Goal: Task Accomplishment & Management: Manage account settings

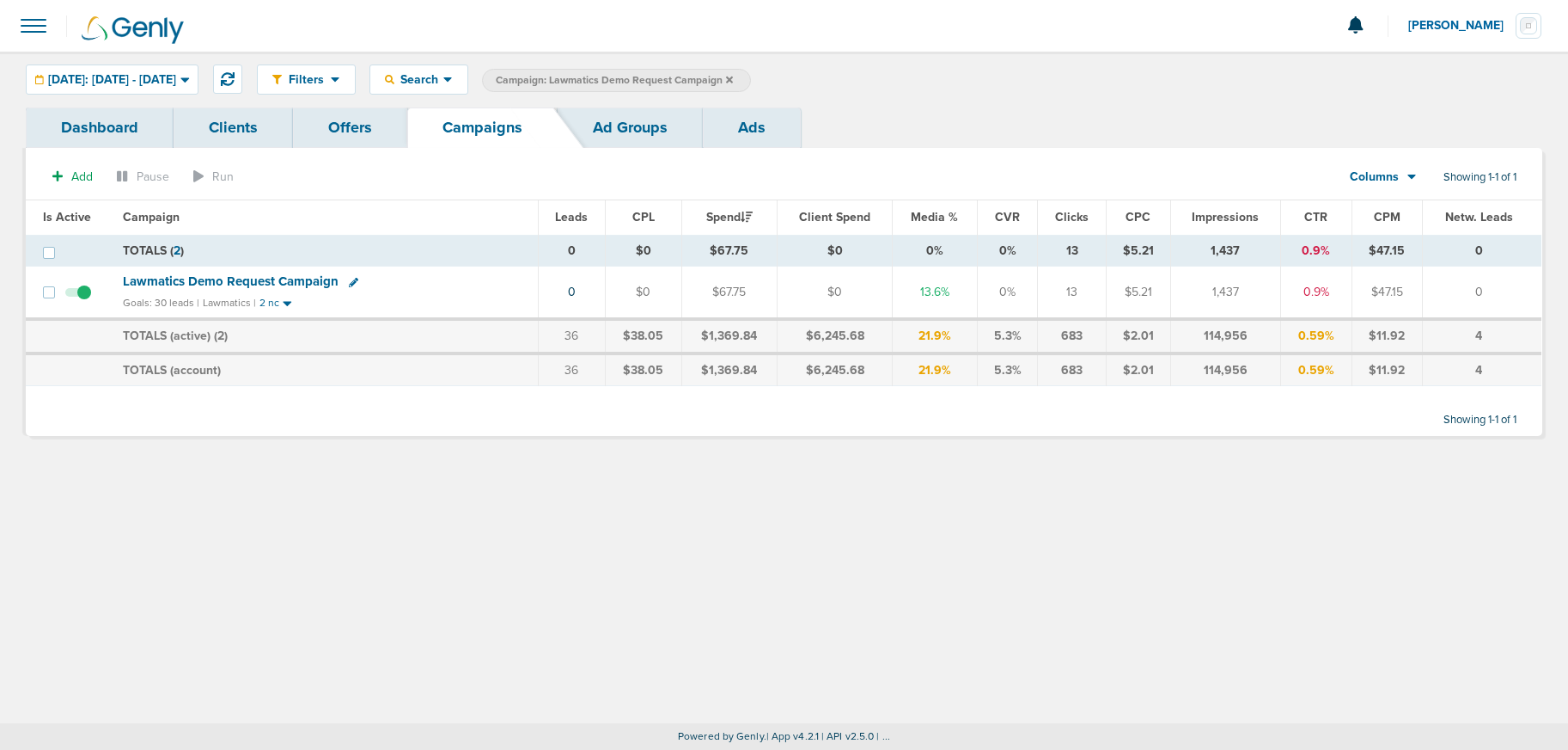
click at [750, 81] on label "Campaign: Lawmatics Demo Request Campaign" at bounding box center [616, 80] width 269 height 23
click at [733, 80] on icon at bounding box center [728, 79] width 7 height 7
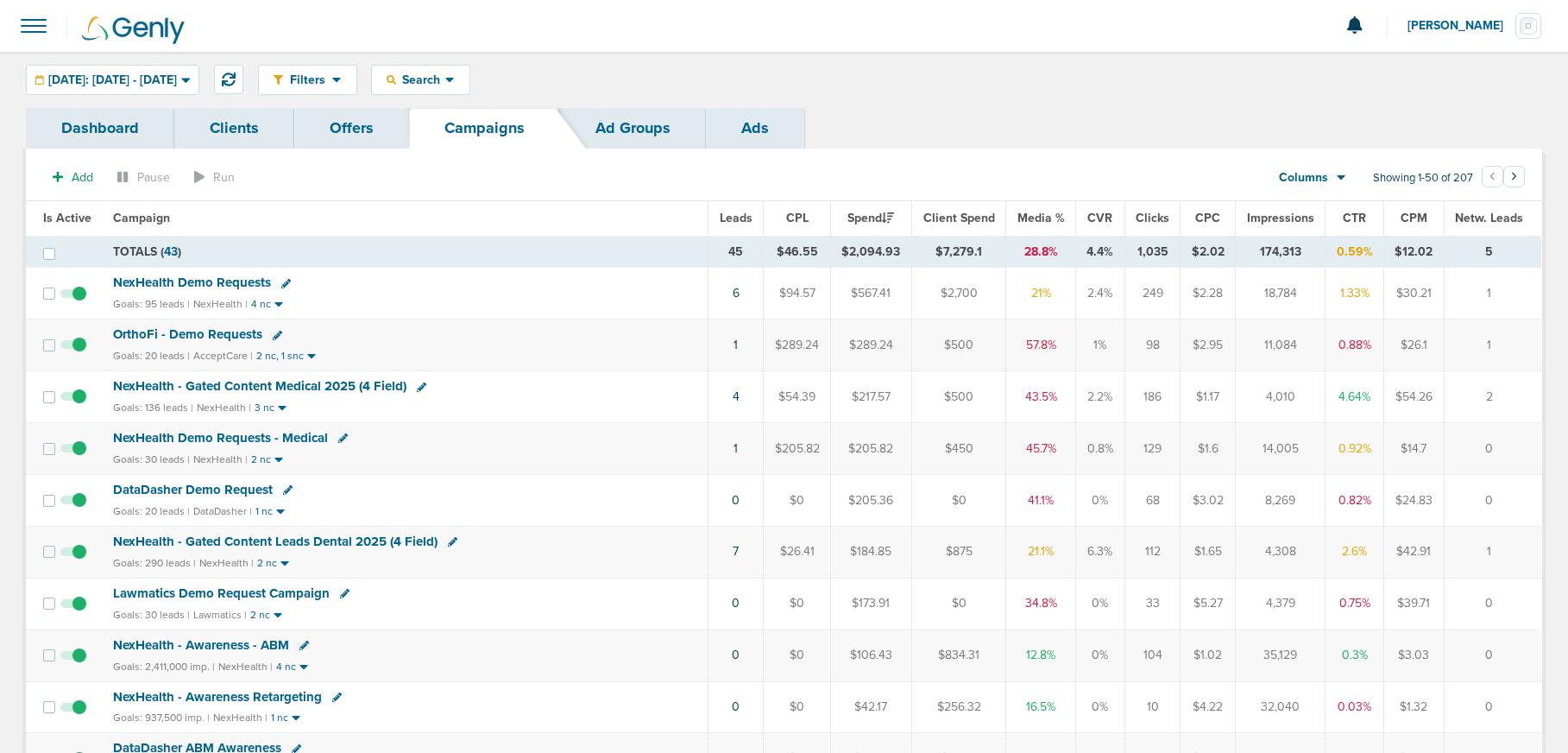
click at [217, 335] on span "OrthoFi - Demo Requests" at bounding box center [187, 334] width 149 height 15
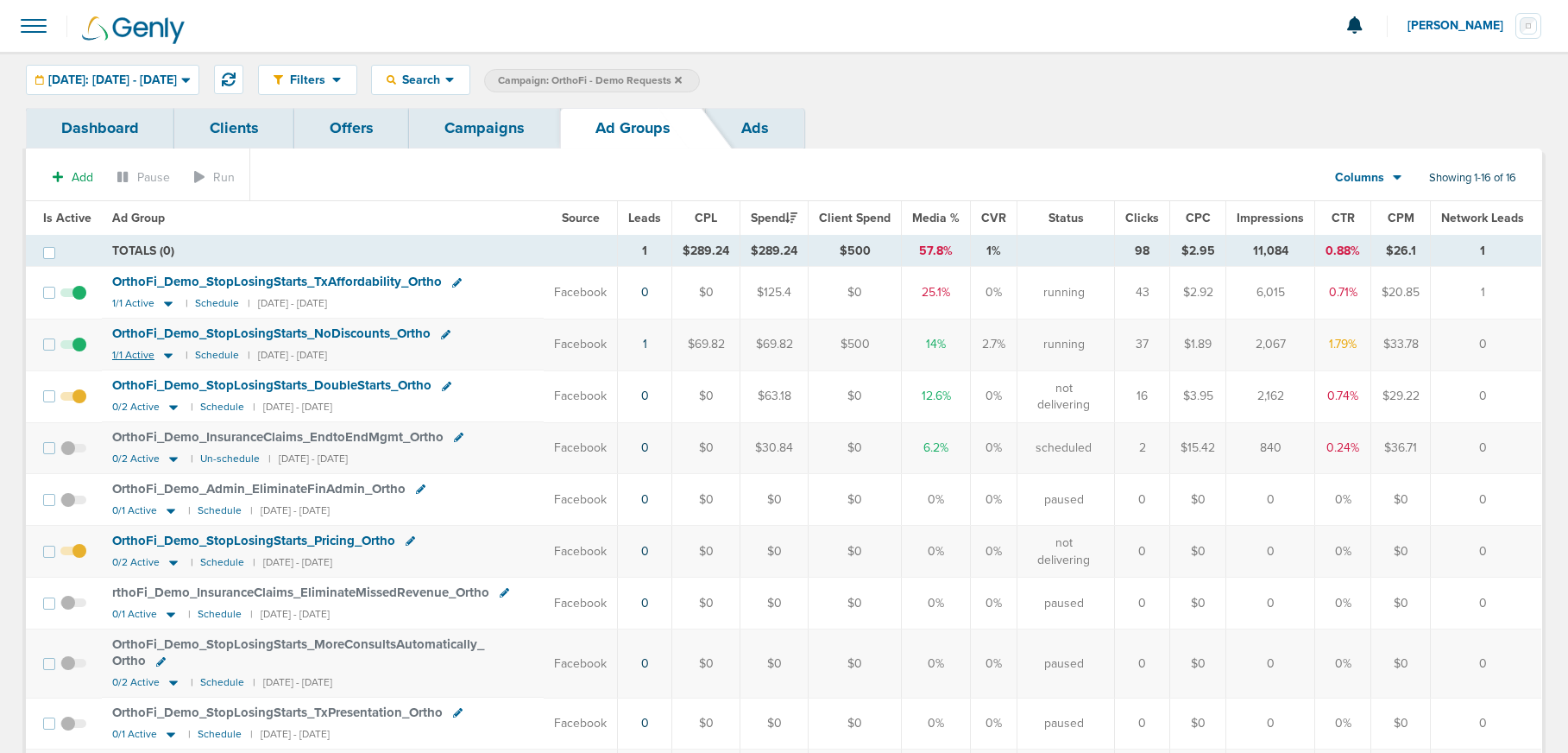
click at [164, 356] on icon at bounding box center [168, 356] width 9 height 5
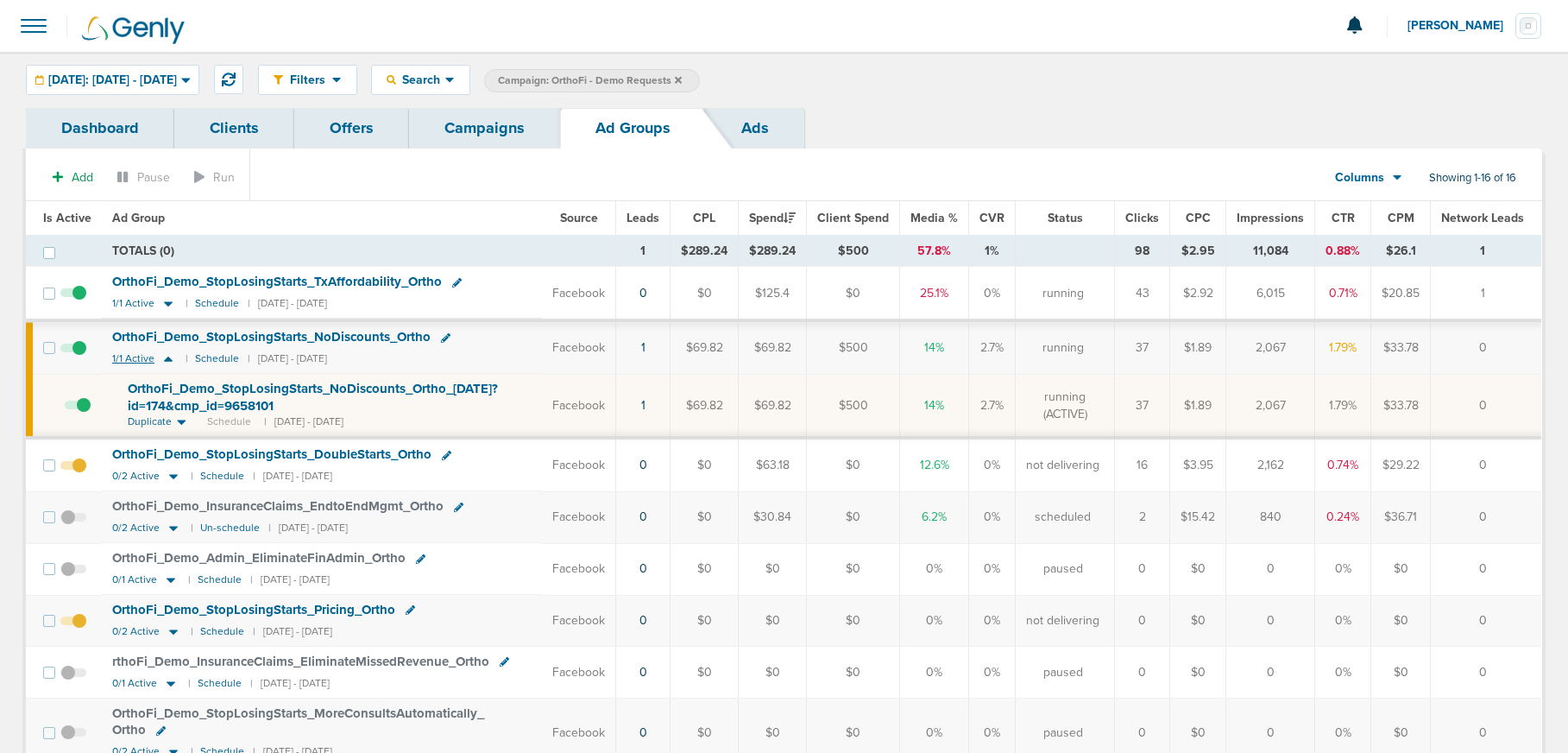
click at [164, 356] on icon at bounding box center [168, 358] width 17 height 14
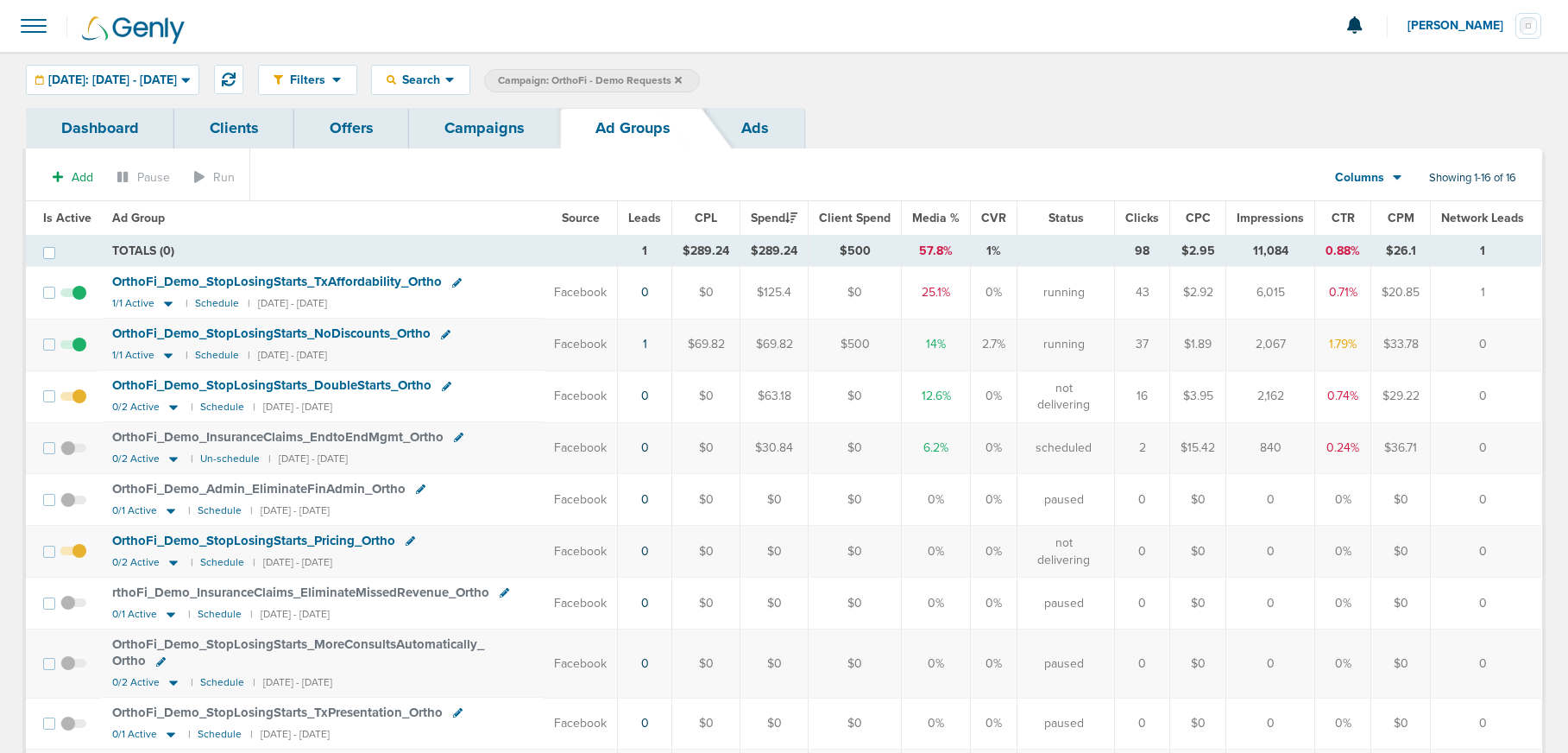
click at [76, 405] on span at bounding box center [73, 405] width 26 height 0
click at [73, 400] on input "checkbox" at bounding box center [73, 400] width 0 height 0
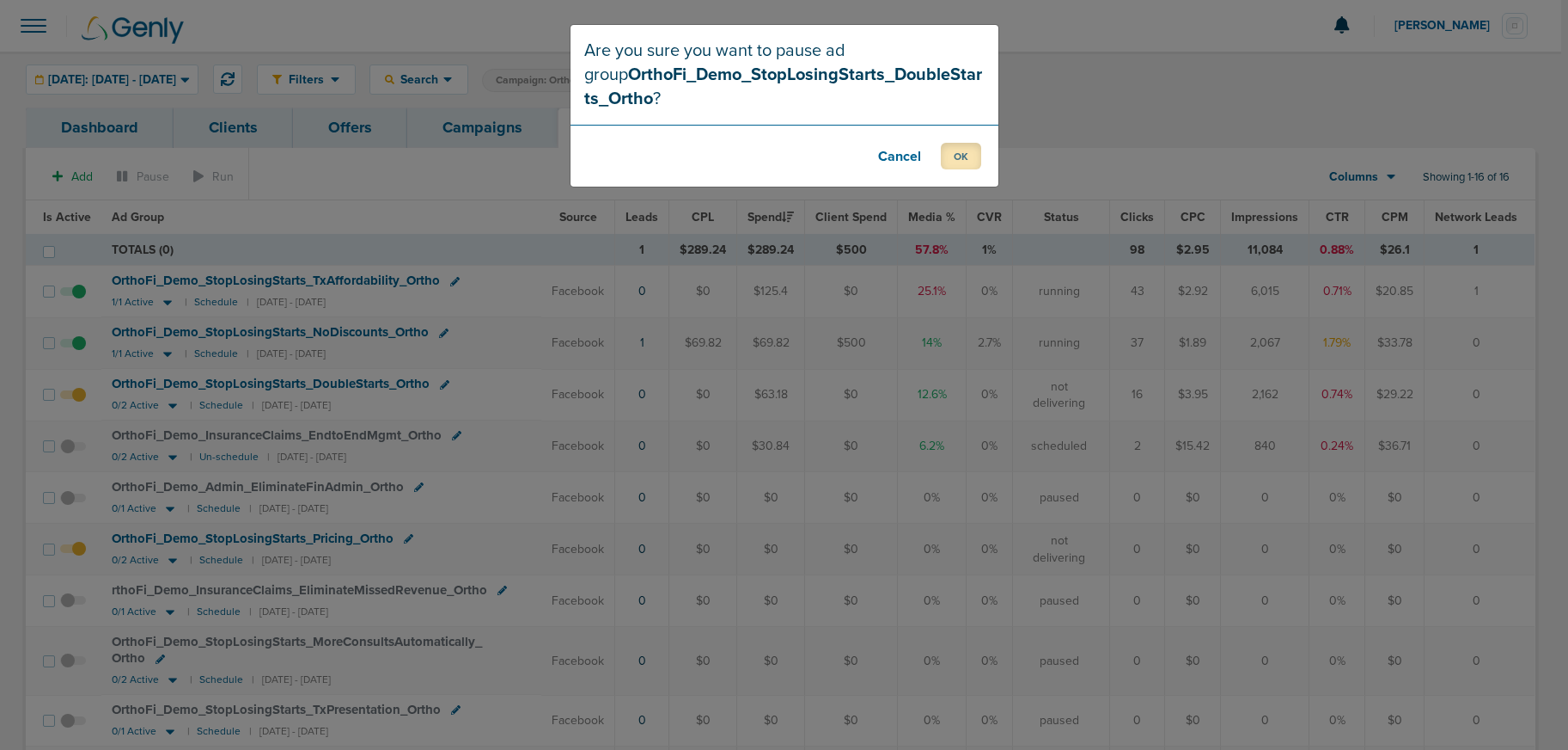
click at [962, 159] on button "OK" at bounding box center [961, 156] width 40 height 27
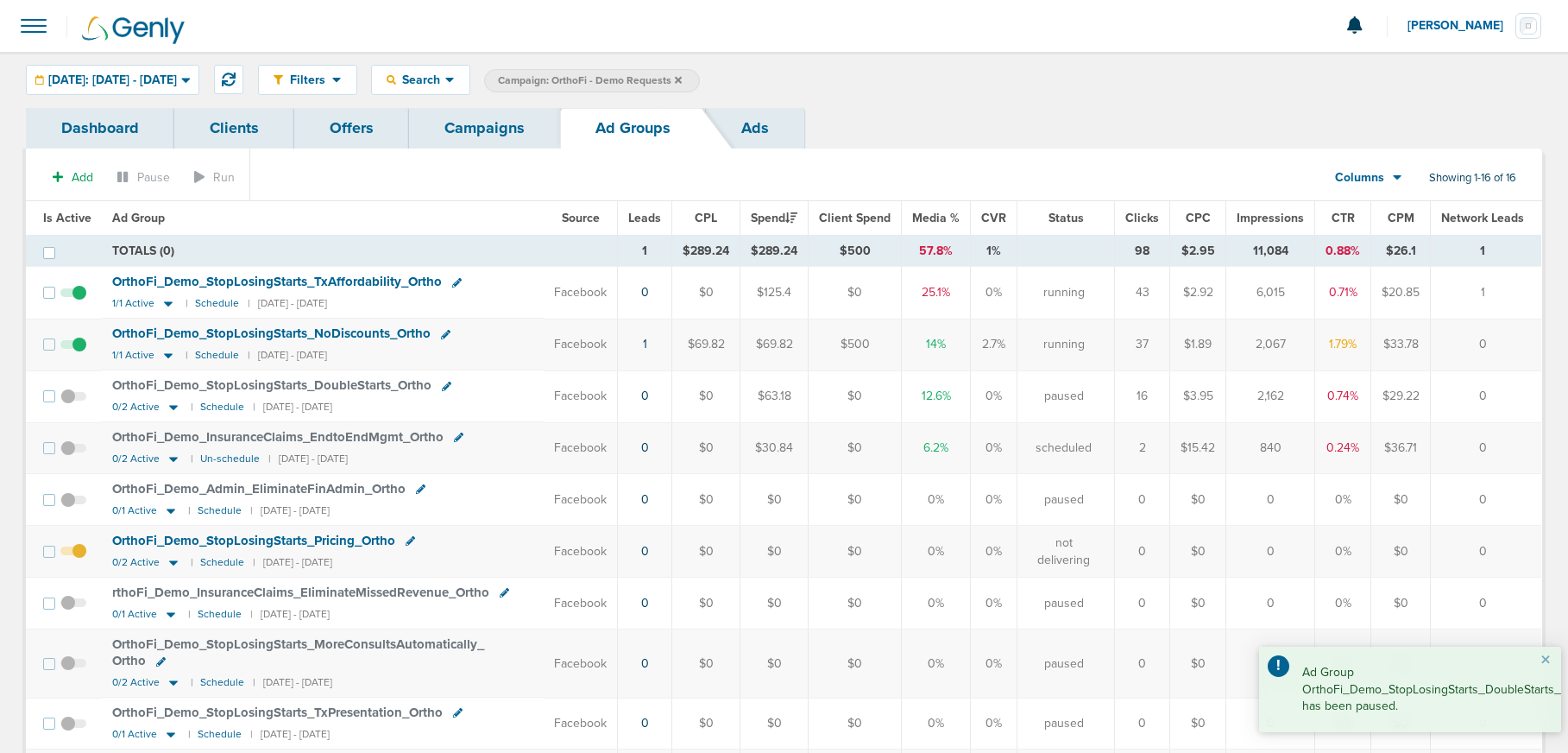
click at [81, 301] on span at bounding box center [73, 301] width 26 height 0
click at [73, 296] on input "checkbox" at bounding box center [73, 296] width 0 height 0
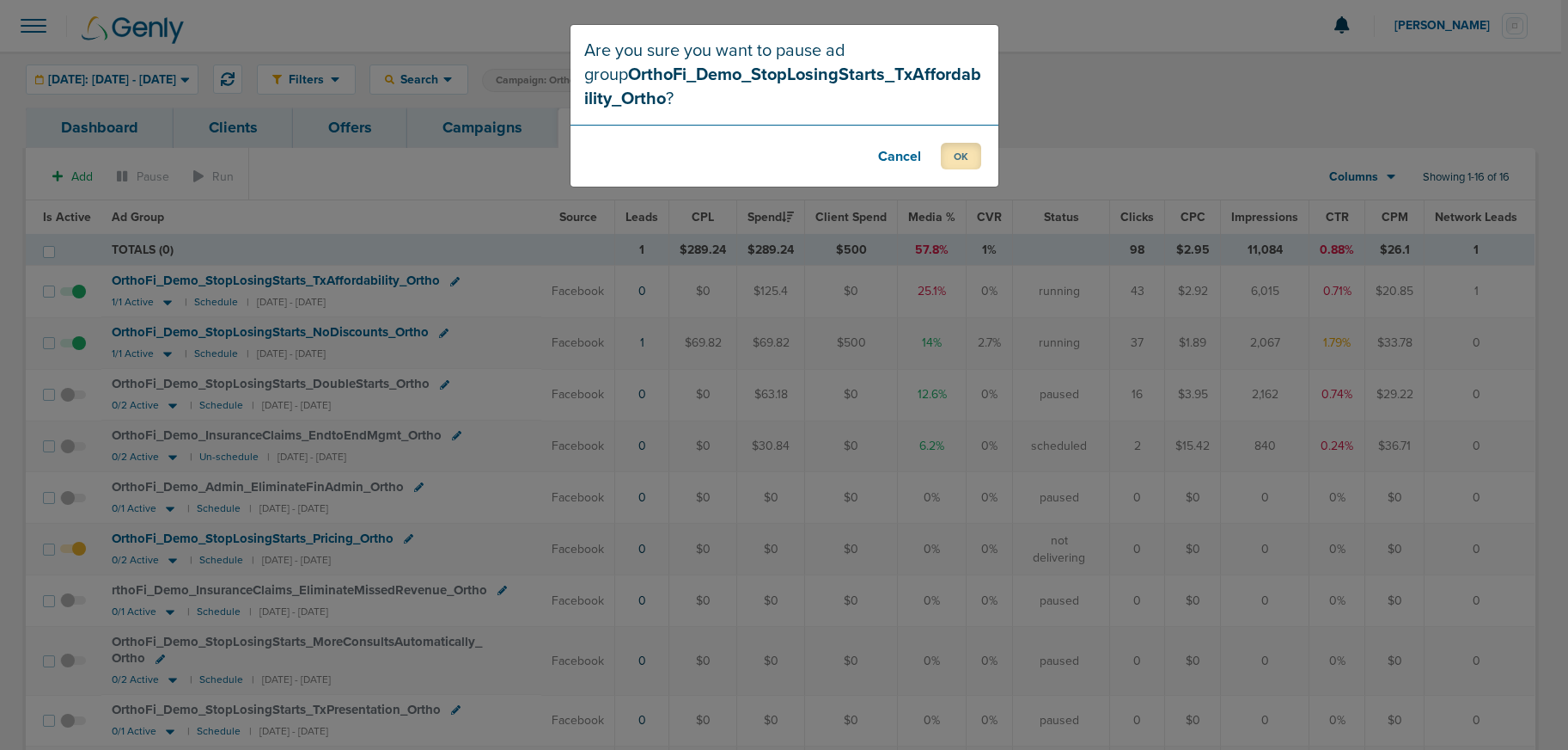
click at [974, 159] on button "OK" at bounding box center [961, 156] width 40 height 27
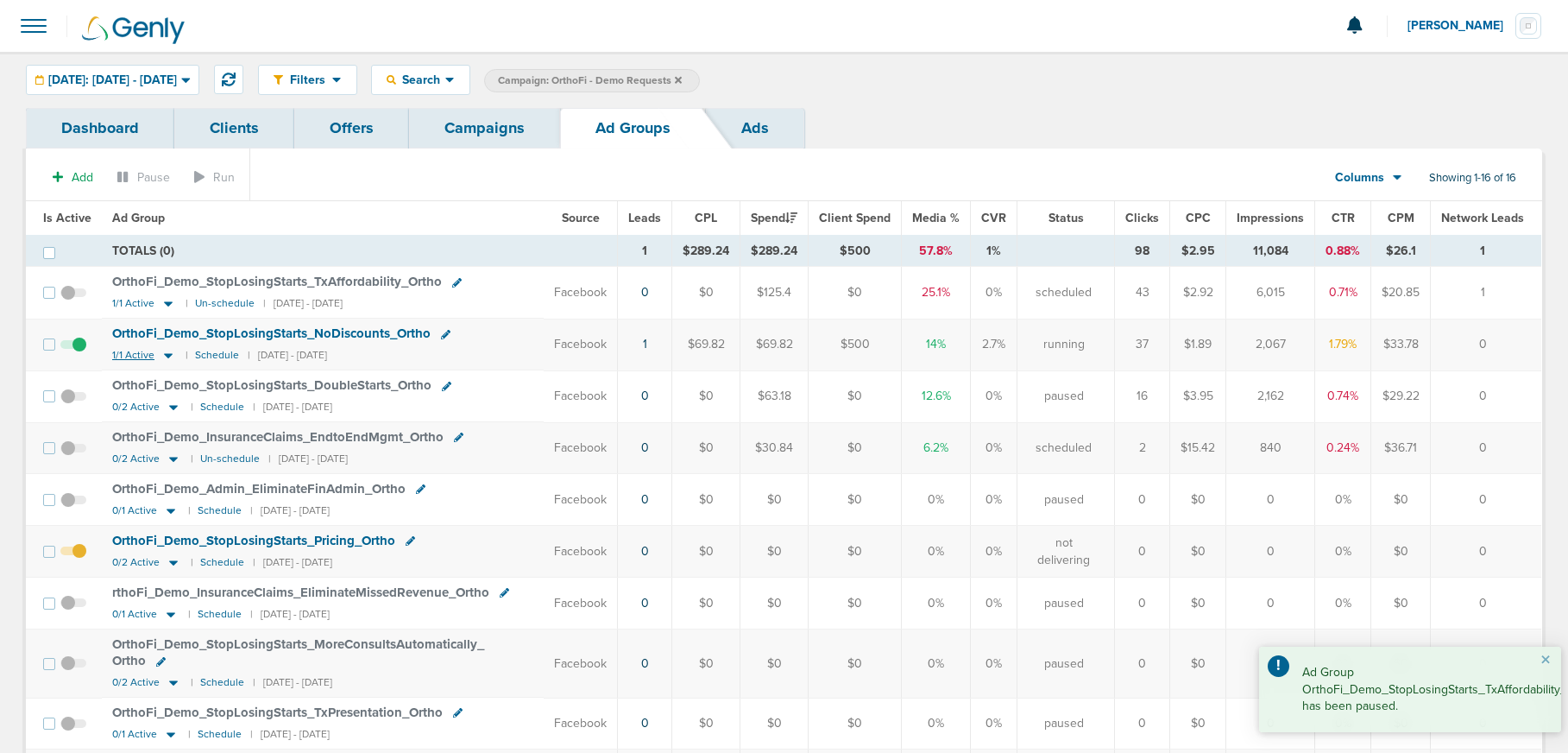
click at [164, 361] on icon at bounding box center [168, 355] width 17 height 14
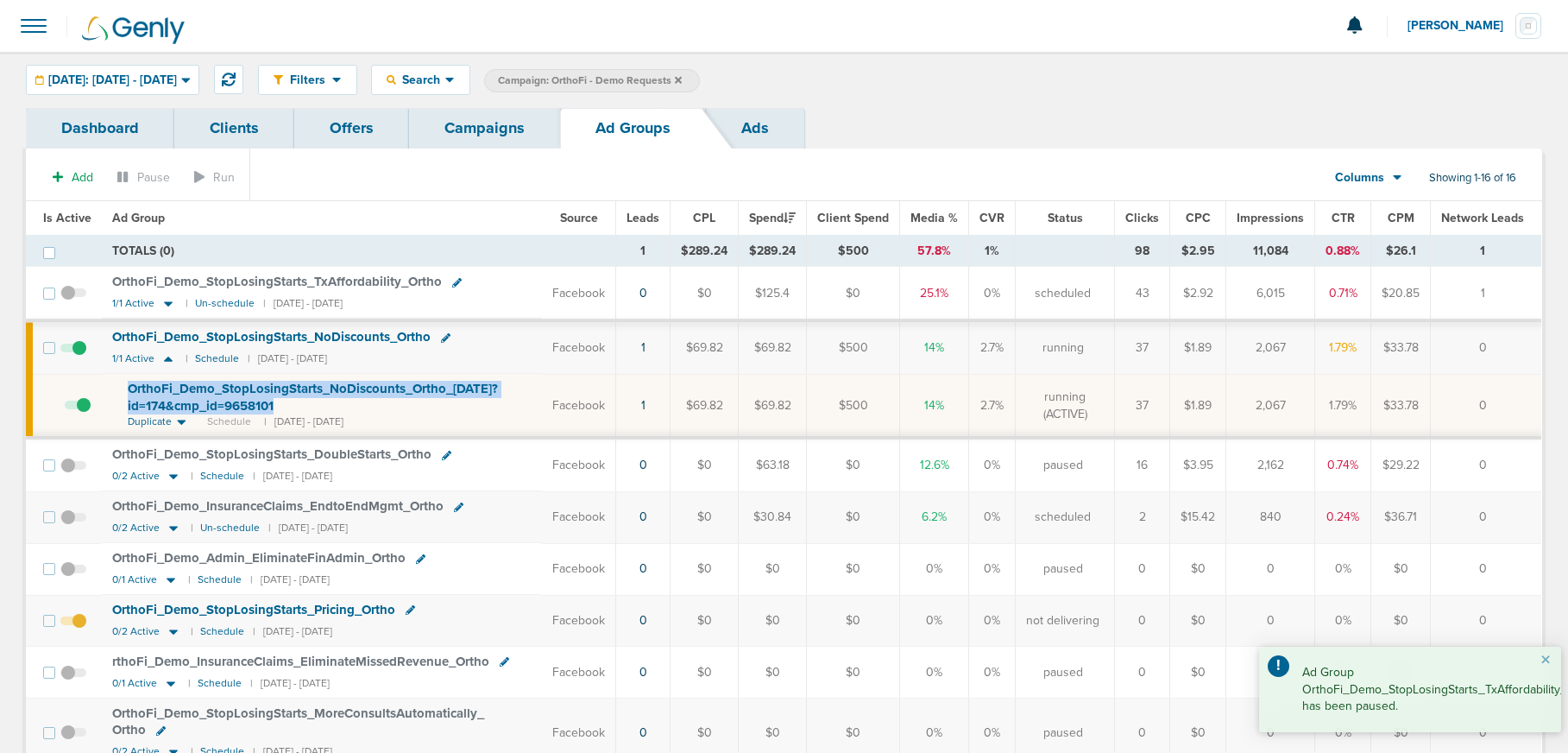
drag, startPoint x: 120, startPoint y: 379, endPoint x: 290, endPoint y: 412, distance: 173.2
click at [290, 412] on td "OrthoFi_ Demo_ StopLosingStarts_ NoDiscounts_ Ortho_ [DATE]?id=174&cmp_ id=9658…" at bounding box center [322, 406] width 440 height 63
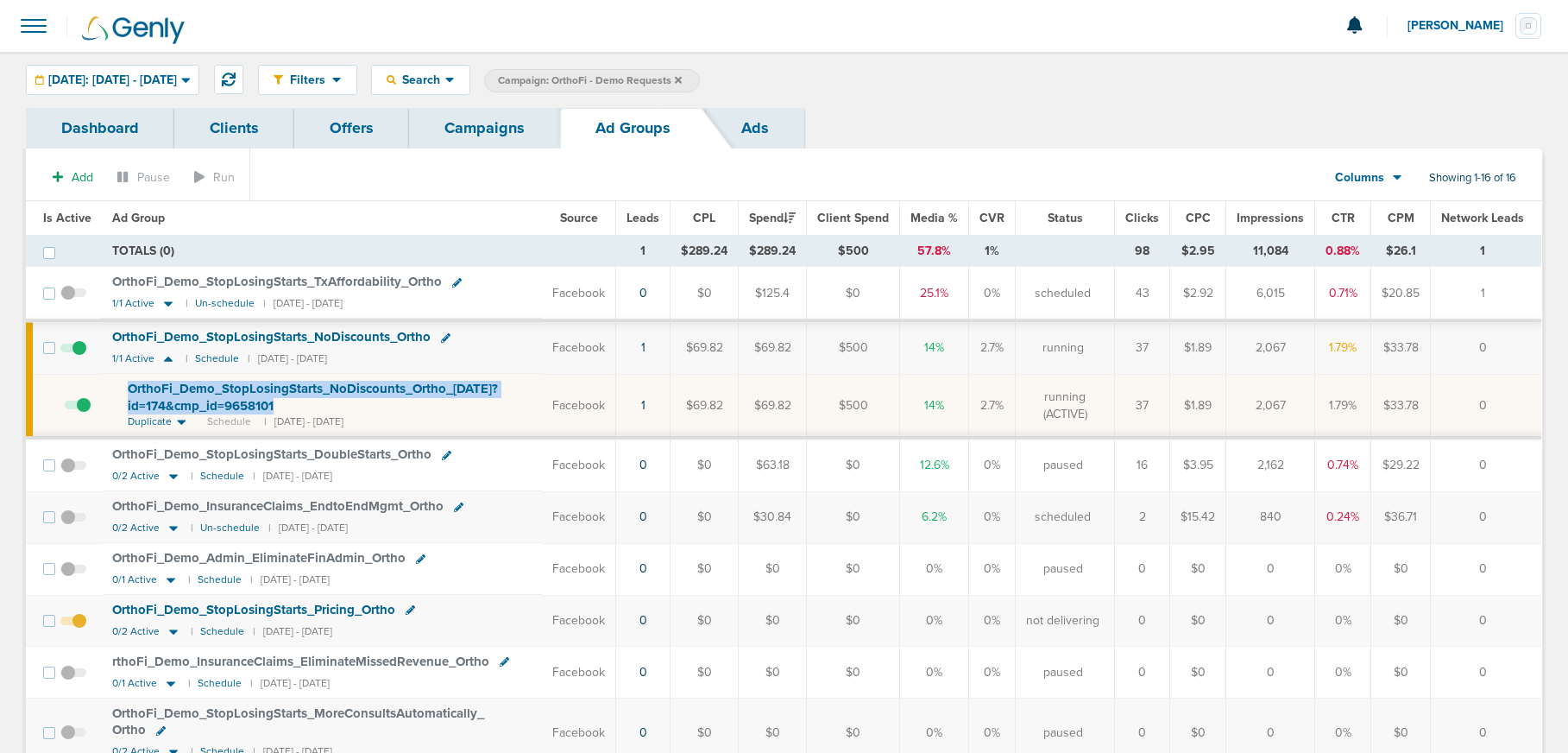
copy span "OrthoFi_ Demo_ StopLosingStarts_ NoDiscounts_ Ortho_ [DATE]?id=174&cmp_ id=9658…"
click at [510, 121] on link "Campaigns" at bounding box center [484, 128] width 151 height 40
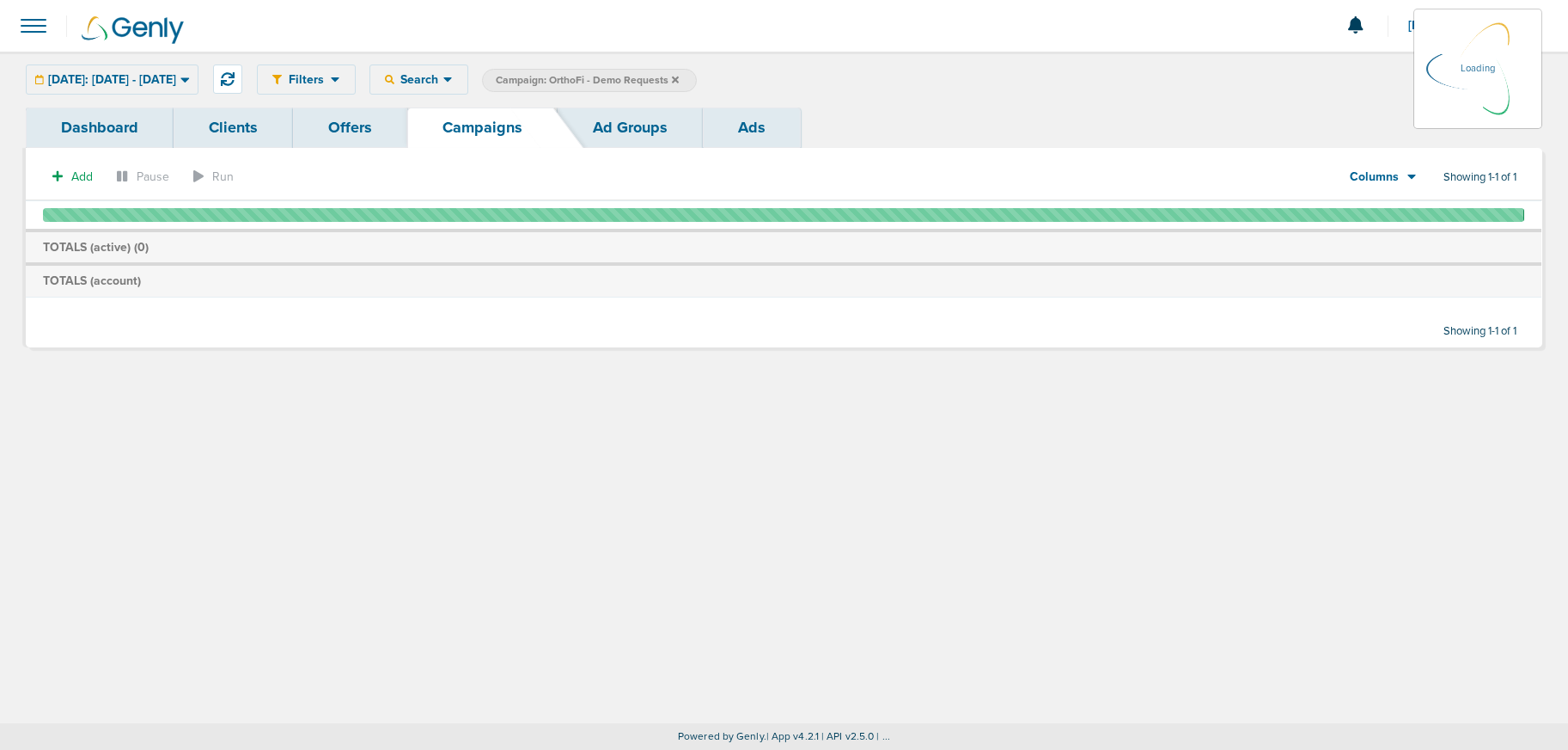
click at [679, 80] on icon at bounding box center [675, 79] width 7 height 7
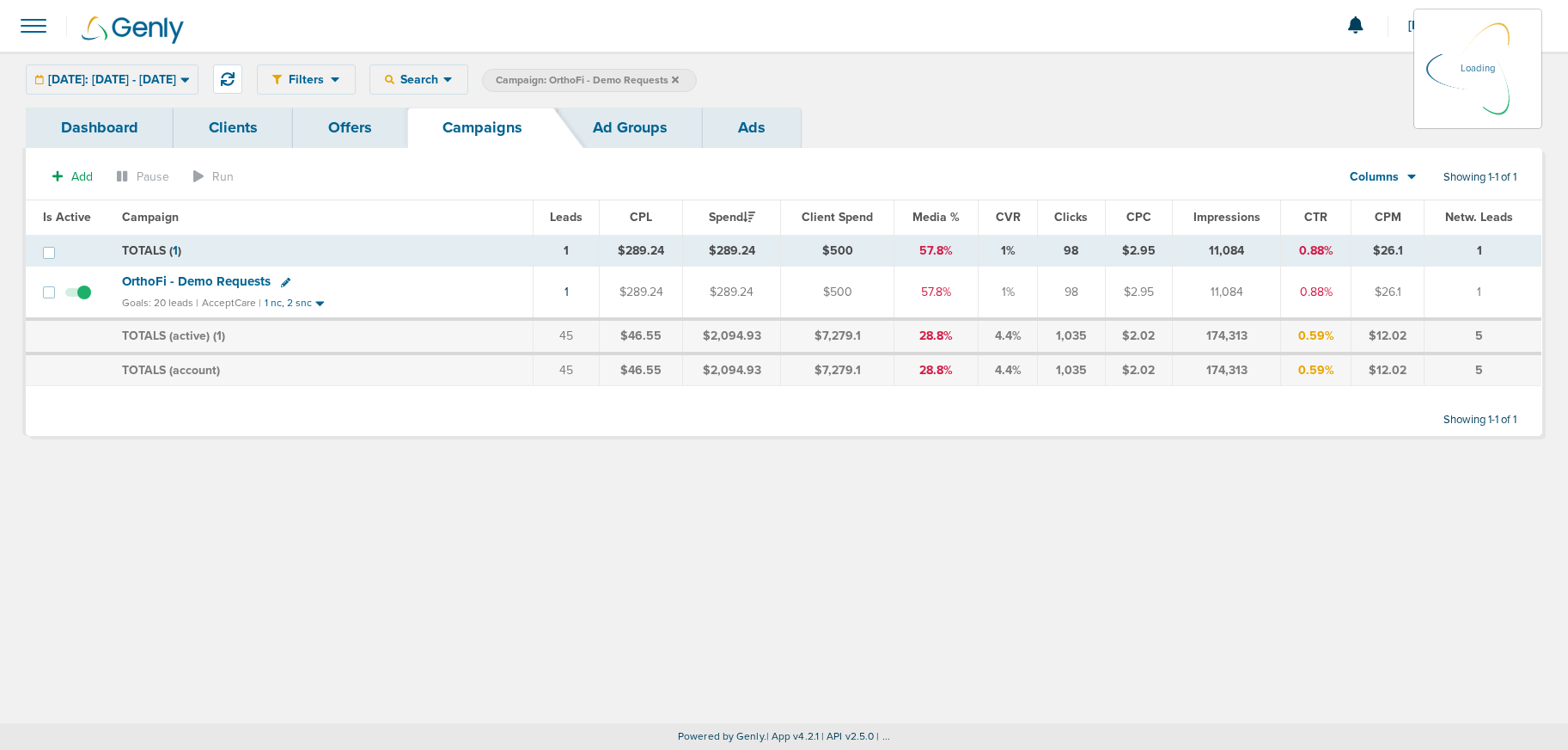
click at [697, 80] on label "Campaign: OrthoFi - Demo Requests" at bounding box center [590, 80] width 214 height 23
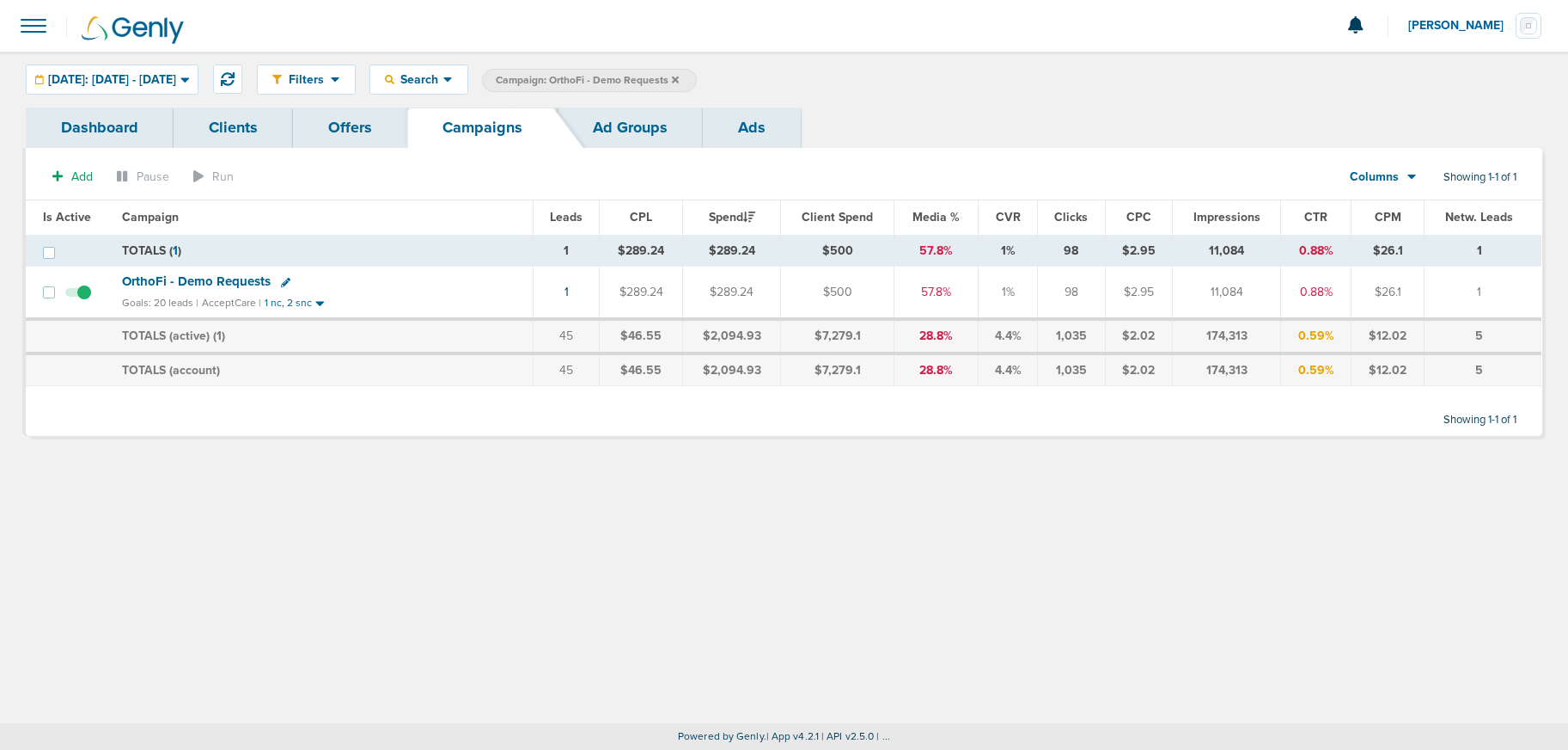
click at [679, 79] on icon at bounding box center [675, 79] width 7 height 7
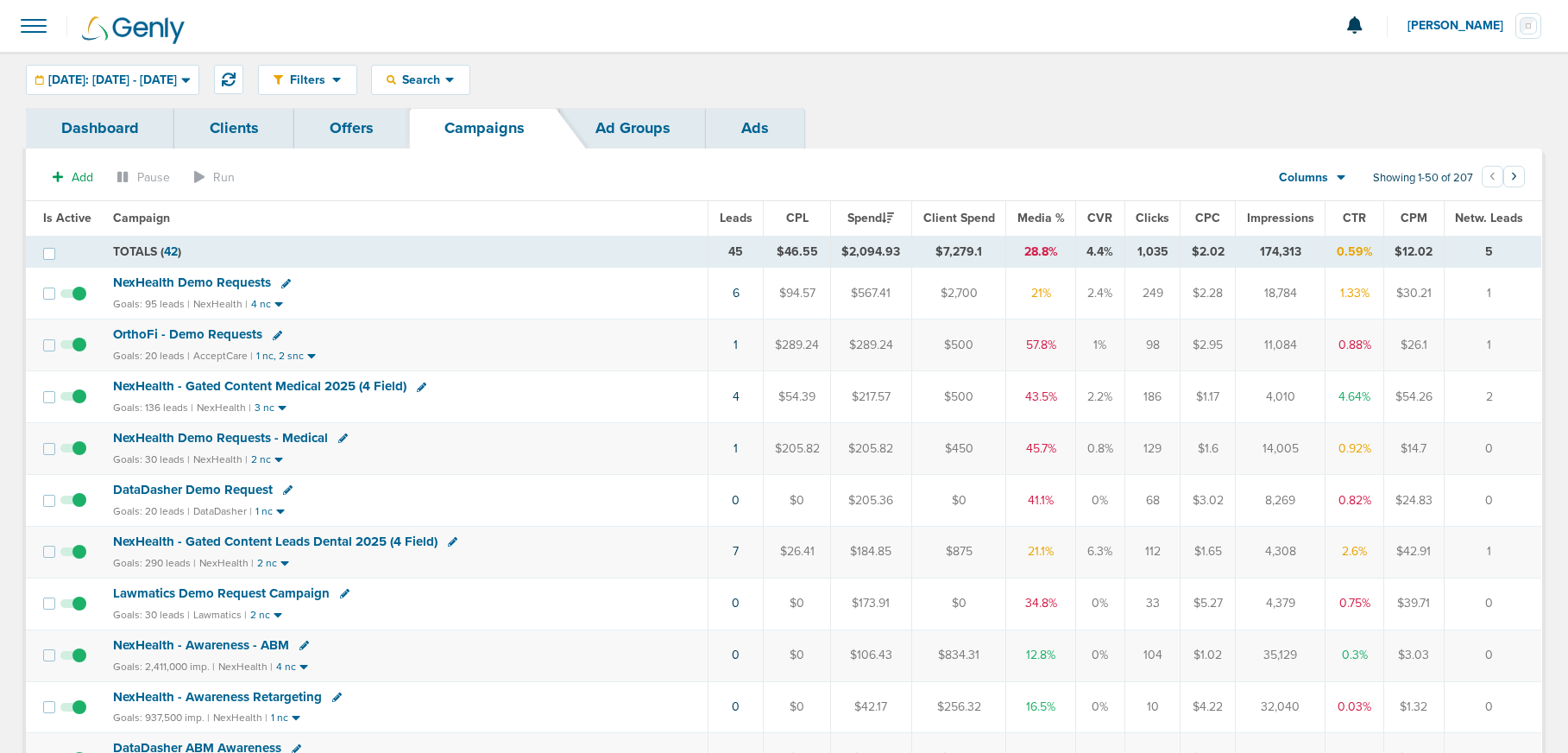
click at [193, 282] on span "NexHealth Demo Requests" at bounding box center [192, 282] width 158 height 15
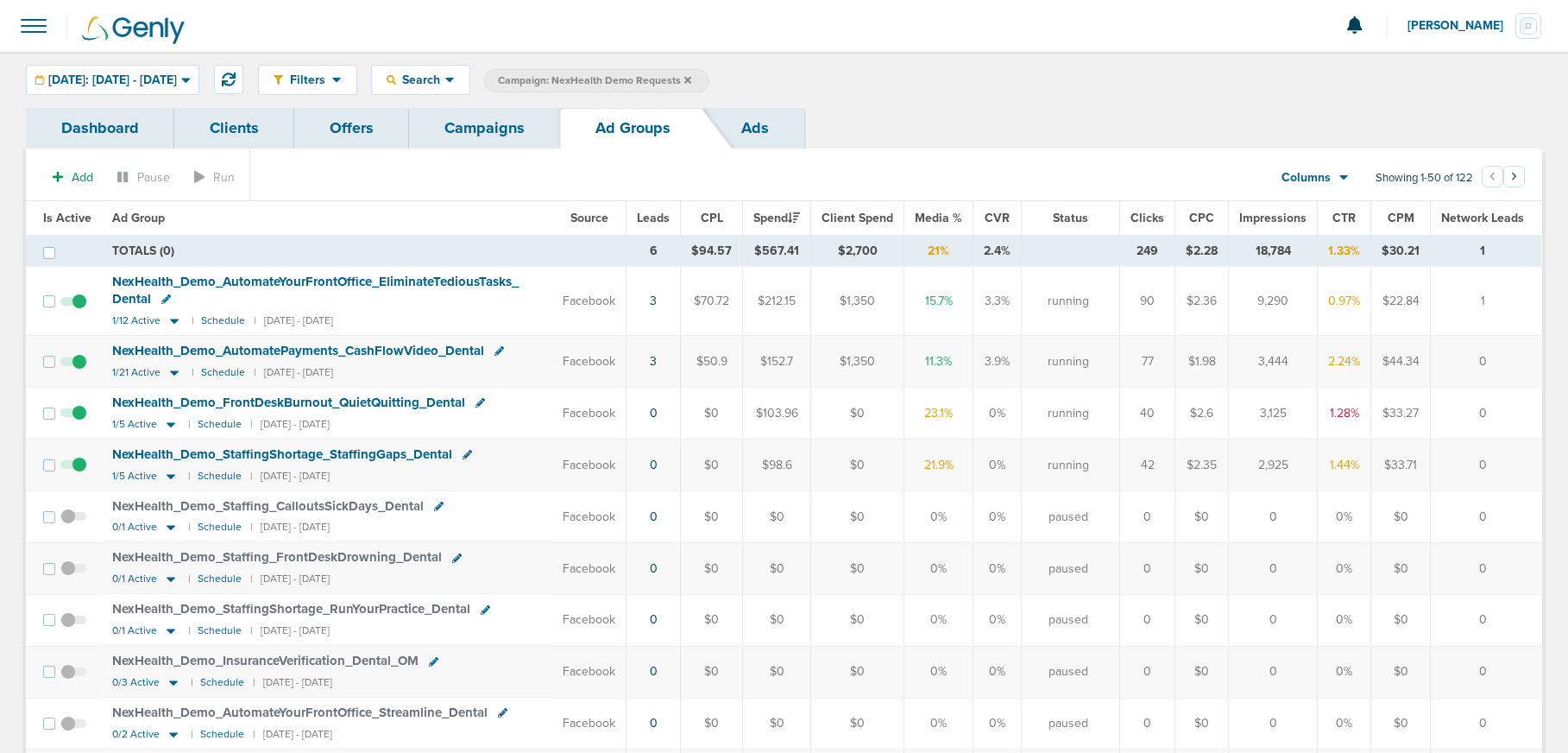
click at [79, 421] on span at bounding box center [73, 421] width 26 height 0
click at [73, 416] on input "checkbox" at bounding box center [73, 416] width 0 height 0
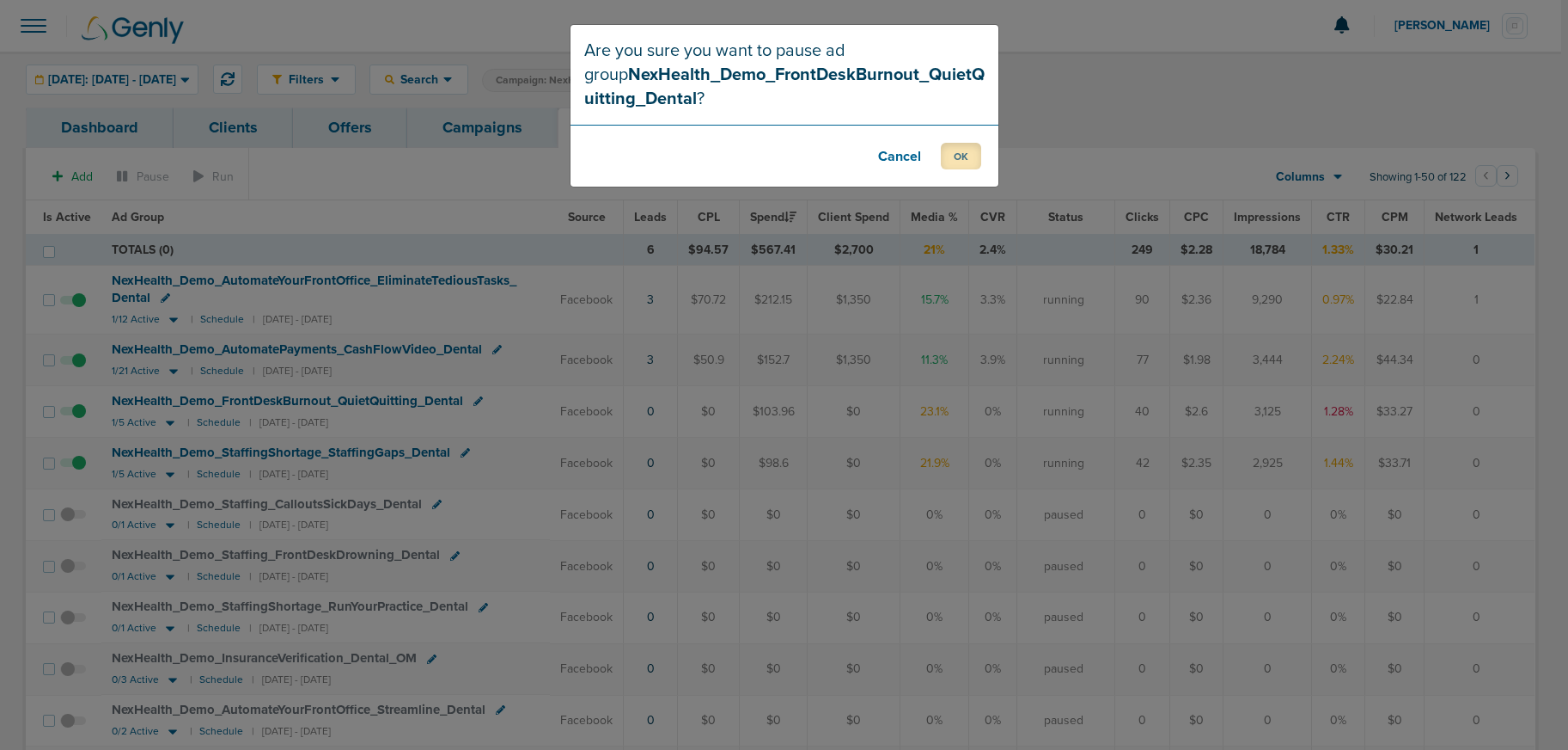
click at [968, 160] on button "OK" at bounding box center [961, 156] width 40 height 27
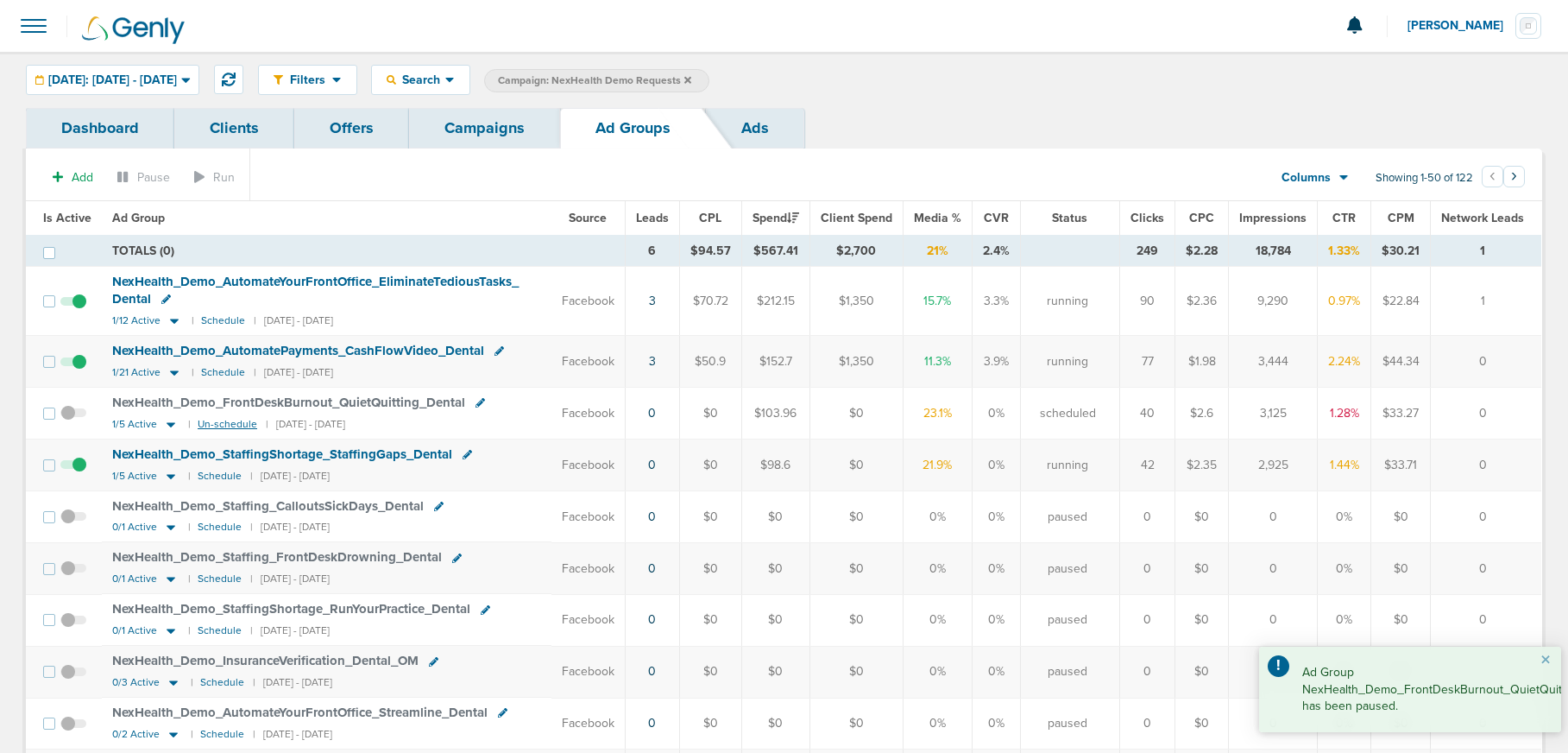
click at [223, 424] on small "Un-schedule" at bounding box center [228, 423] width 60 height 13
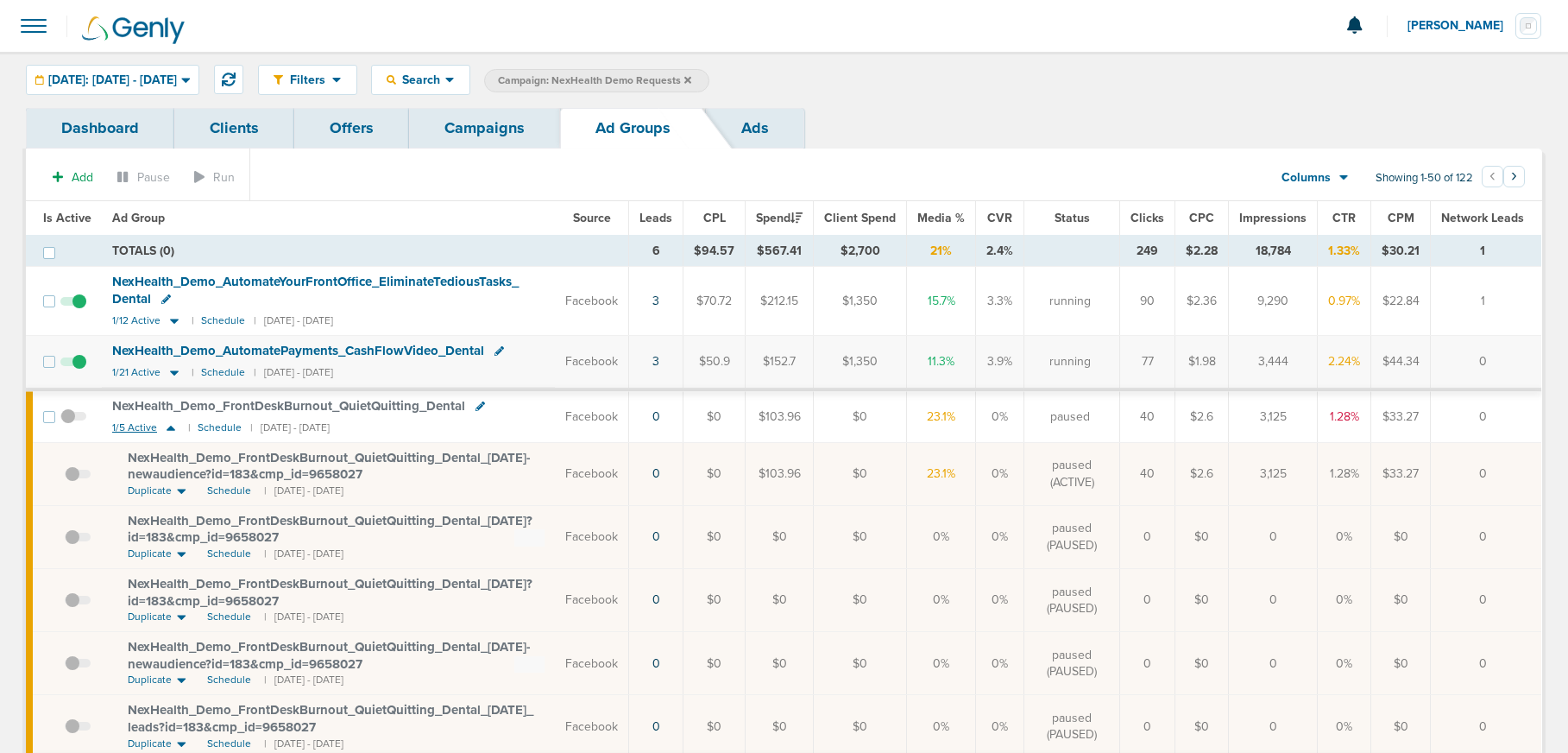
click at [175, 431] on icon at bounding box center [171, 427] width 17 height 14
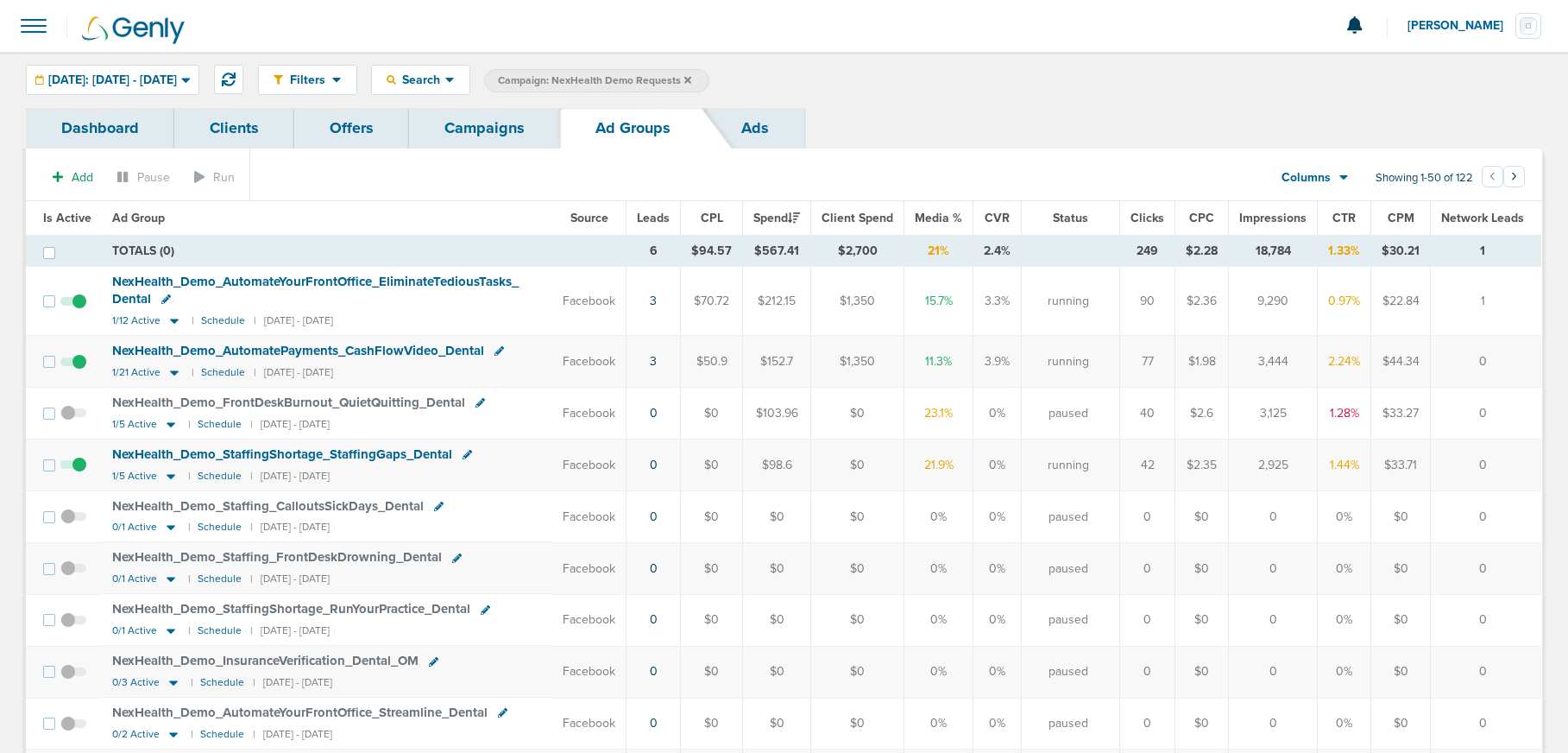
click at [71, 473] on span at bounding box center [73, 473] width 26 height 0
click at [73, 468] on input "checkbox" at bounding box center [73, 468] width 0 height 0
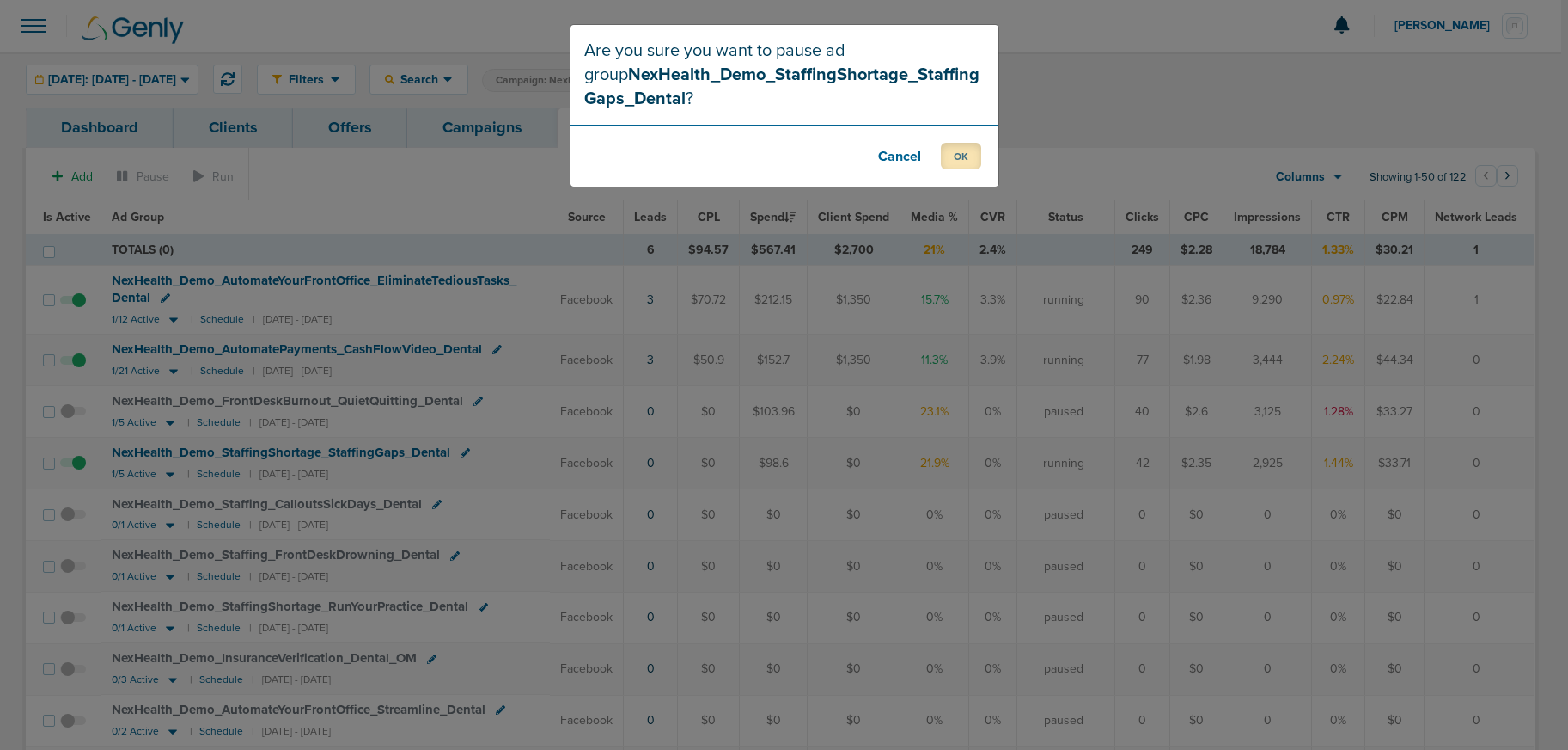
click at [960, 165] on button "OK" at bounding box center [961, 156] width 40 height 27
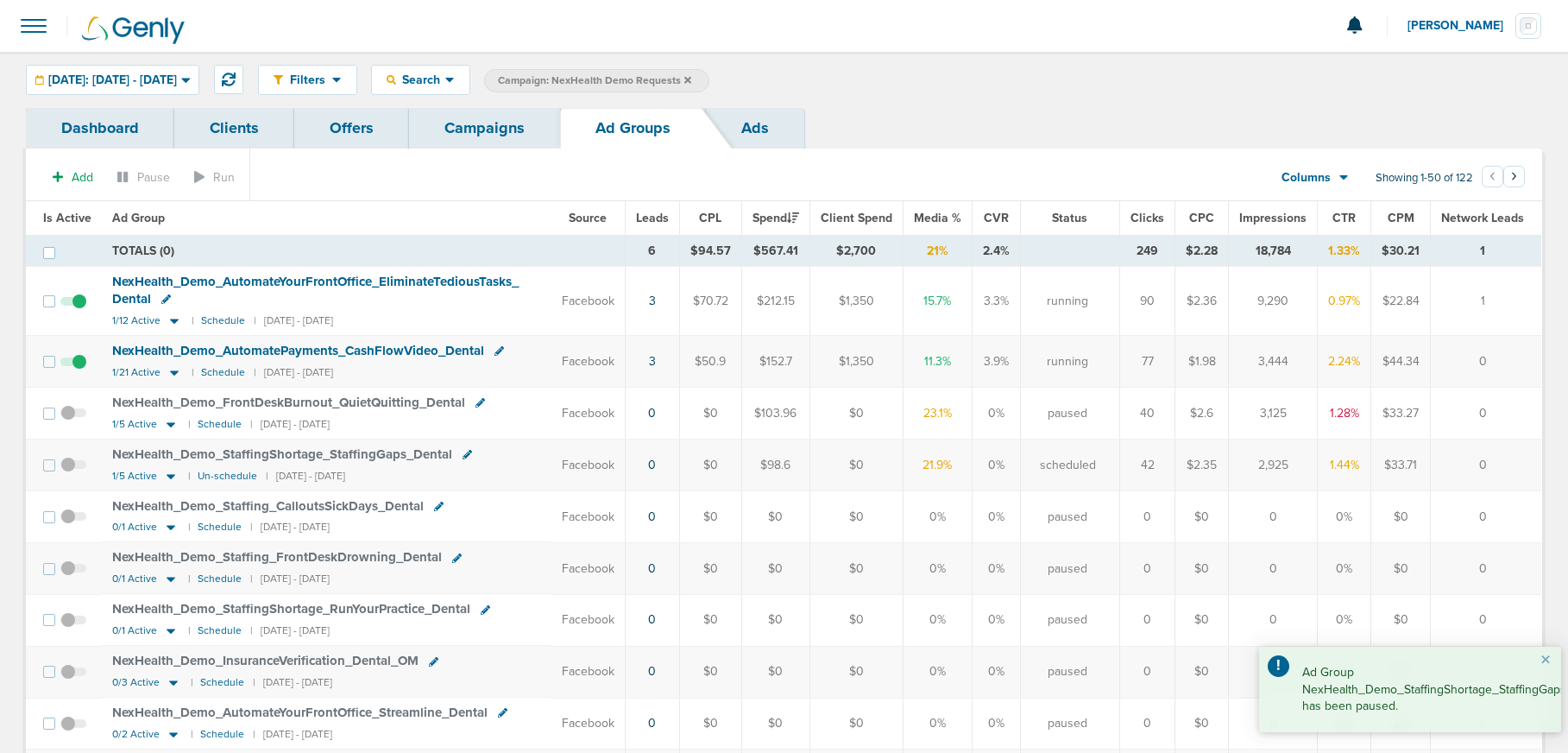
click at [485, 133] on link "Campaigns" at bounding box center [484, 128] width 151 height 40
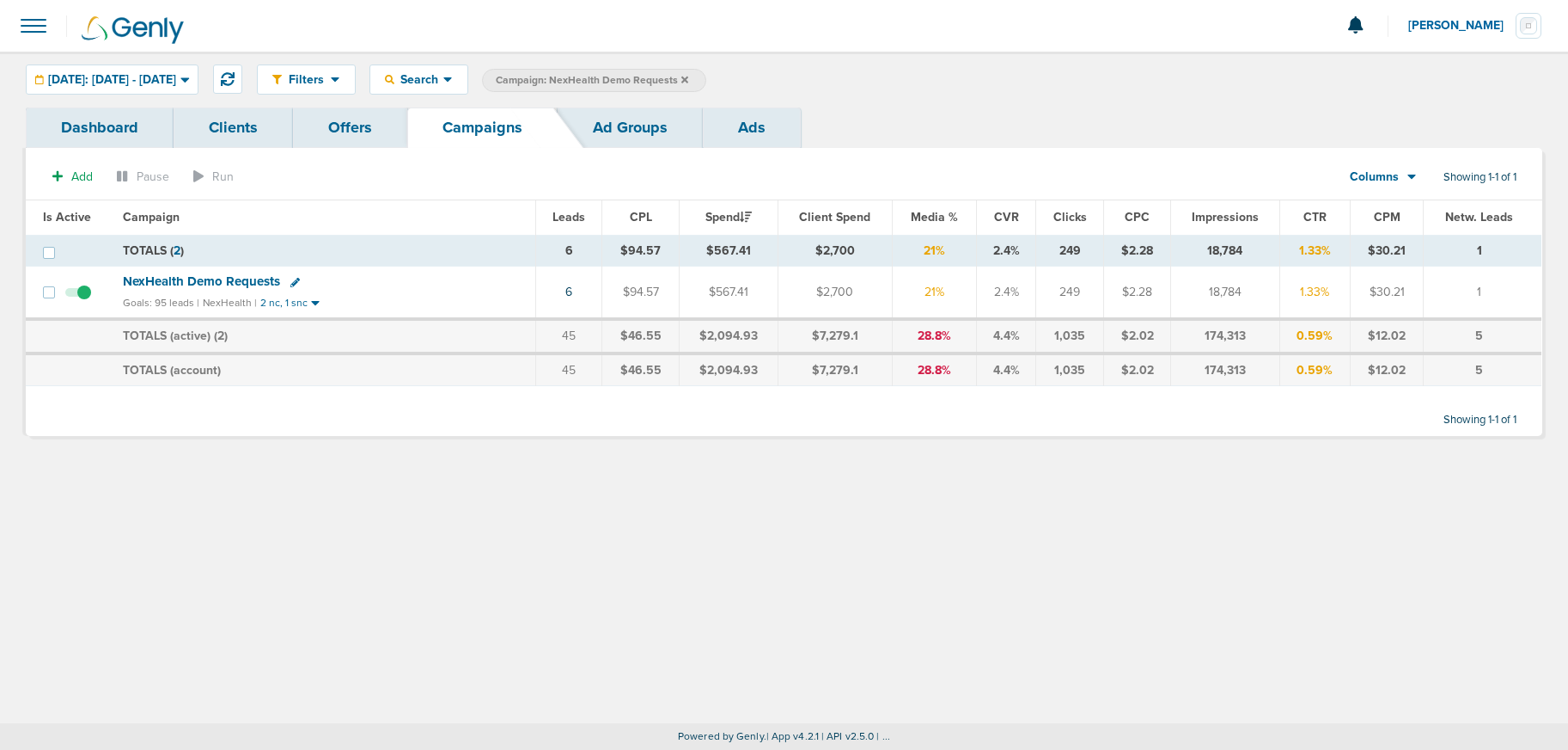
click at [688, 79] on icon at bounding box center [684, 79] width 7 height 7
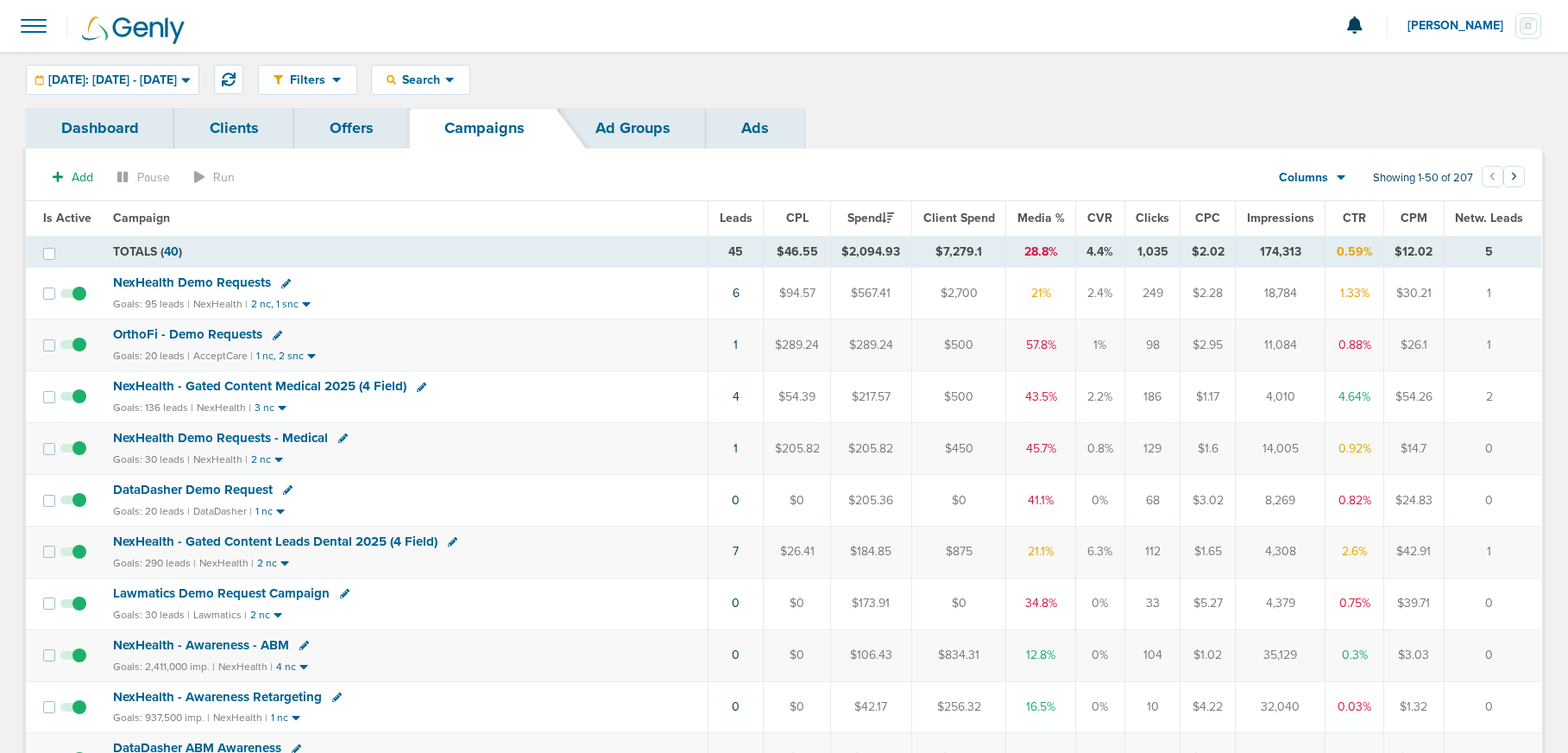
click at [339, 435] on icon at bounding box center [343, 439] width 10 height 10
select select
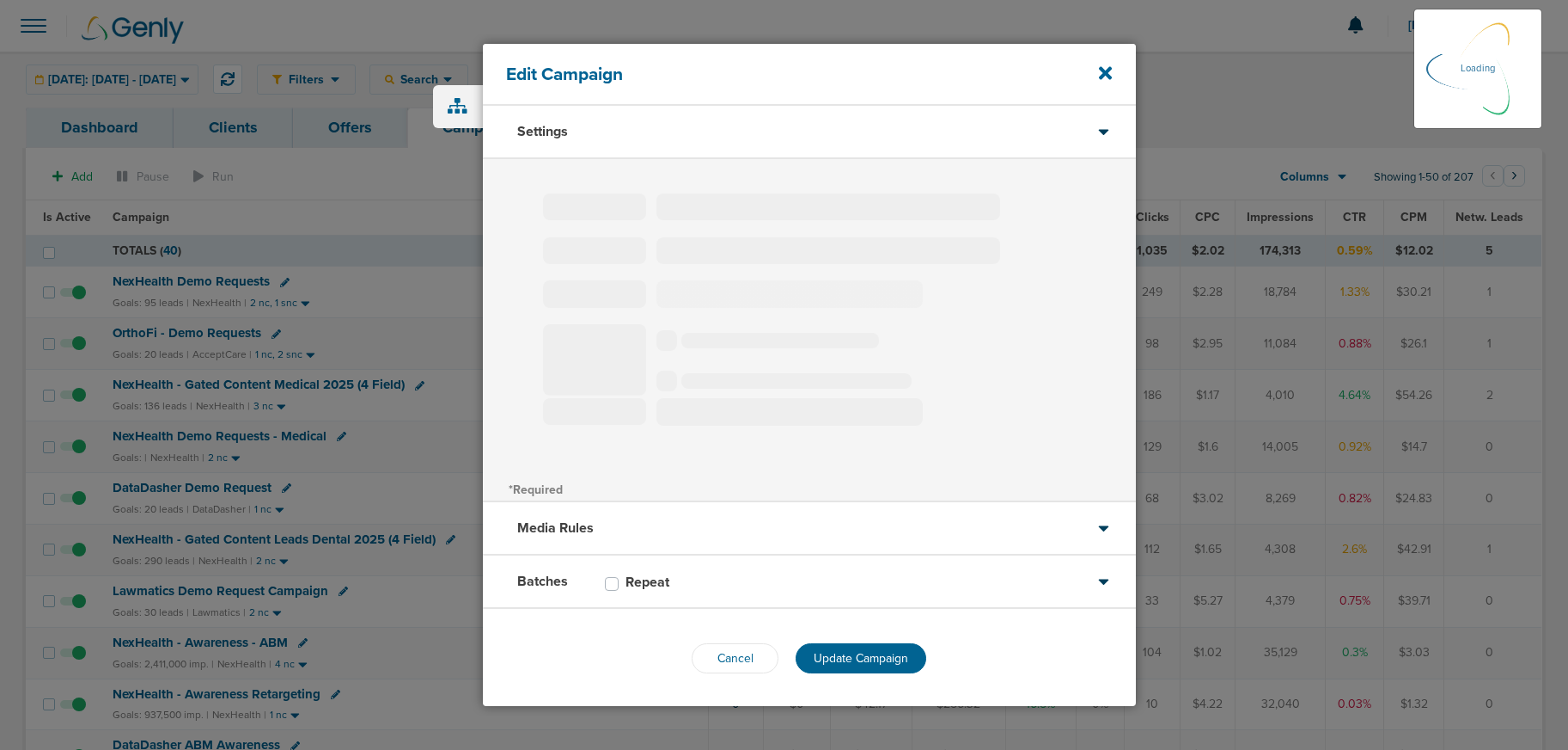
type input "NexHealth Demo Requests - Medical"
select select "Leads"
radio input "true"
select select "readOnly"
select select "1"
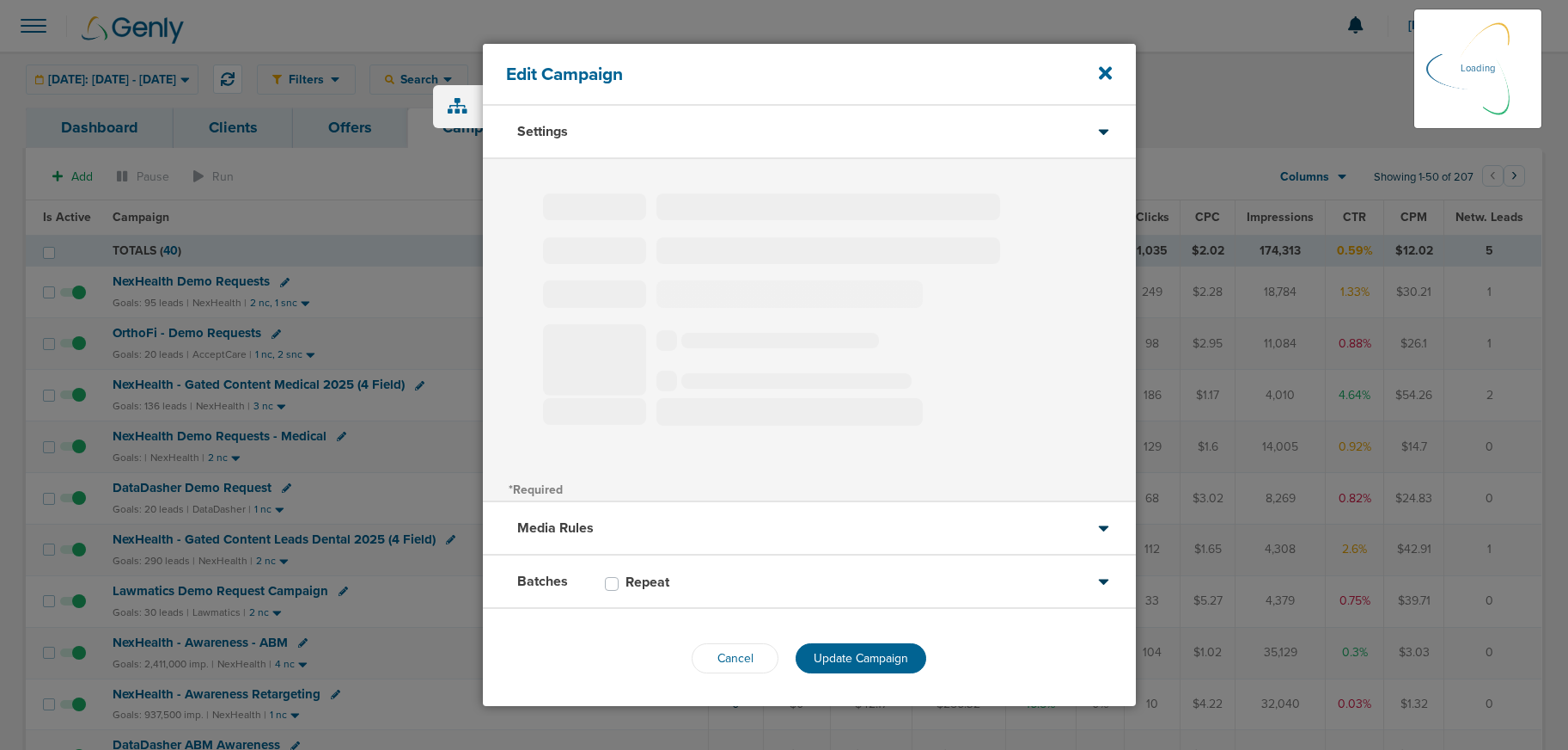
select select "1"
select select "2"
select select "3"
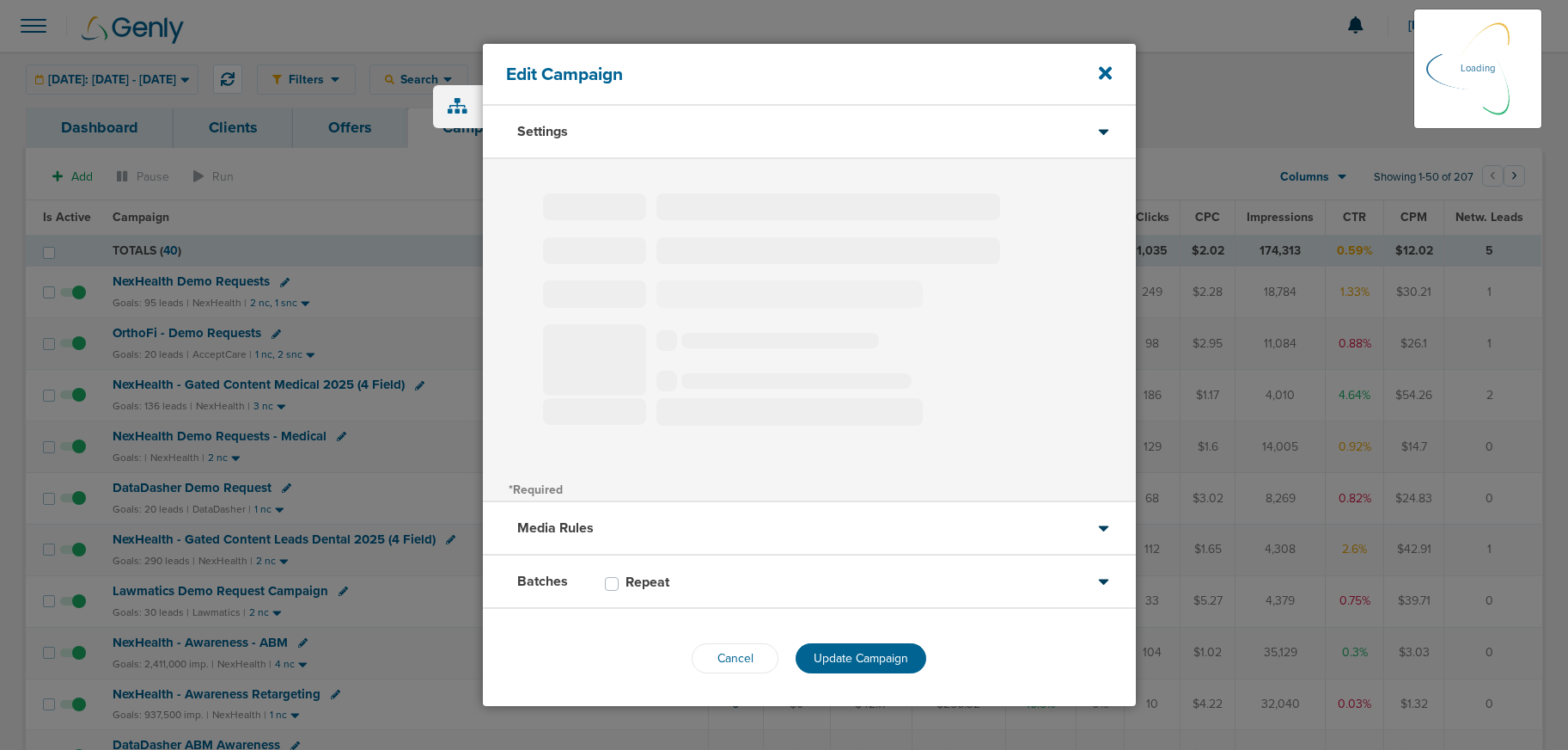
select select "4"
select select "6"
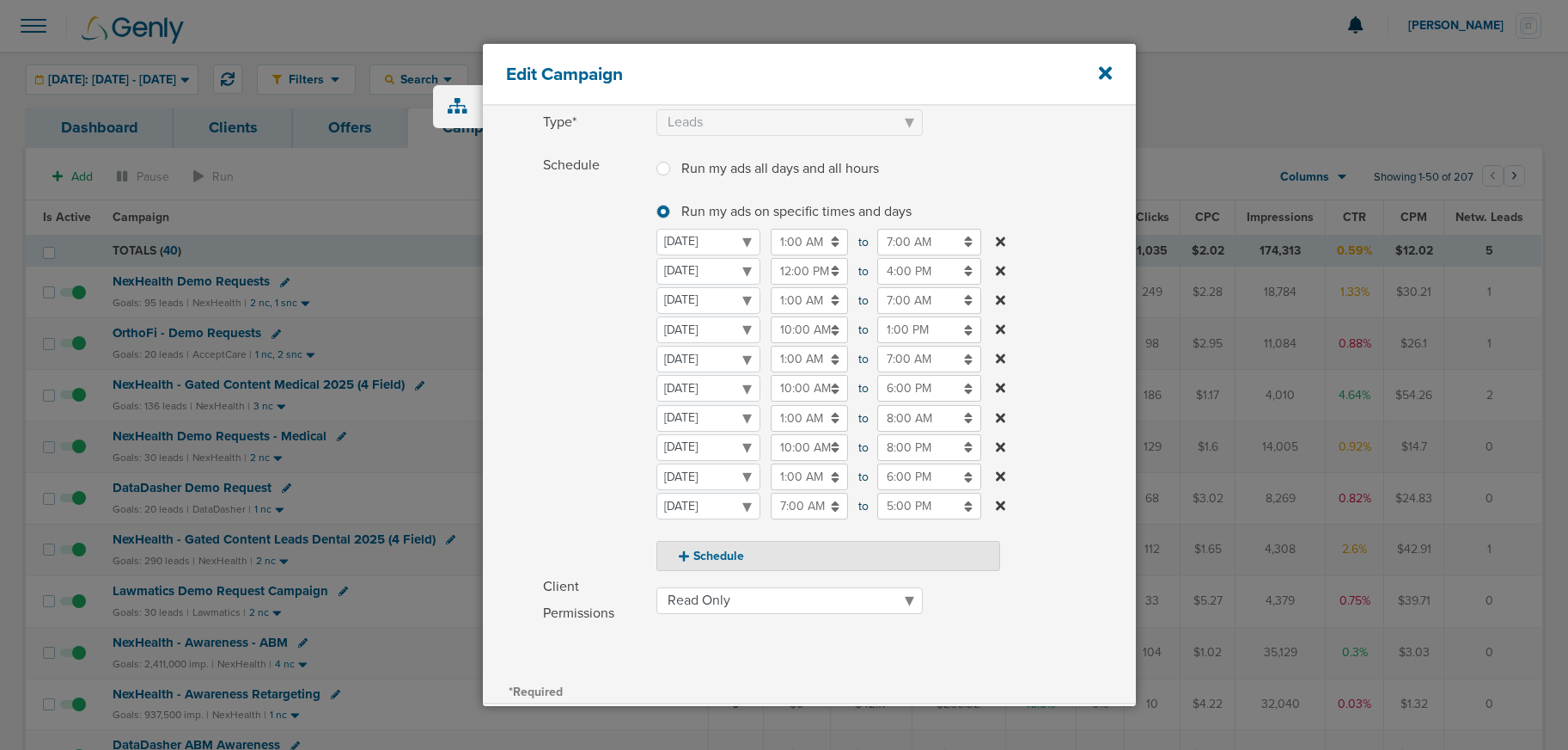
scroll to position [197, 0]
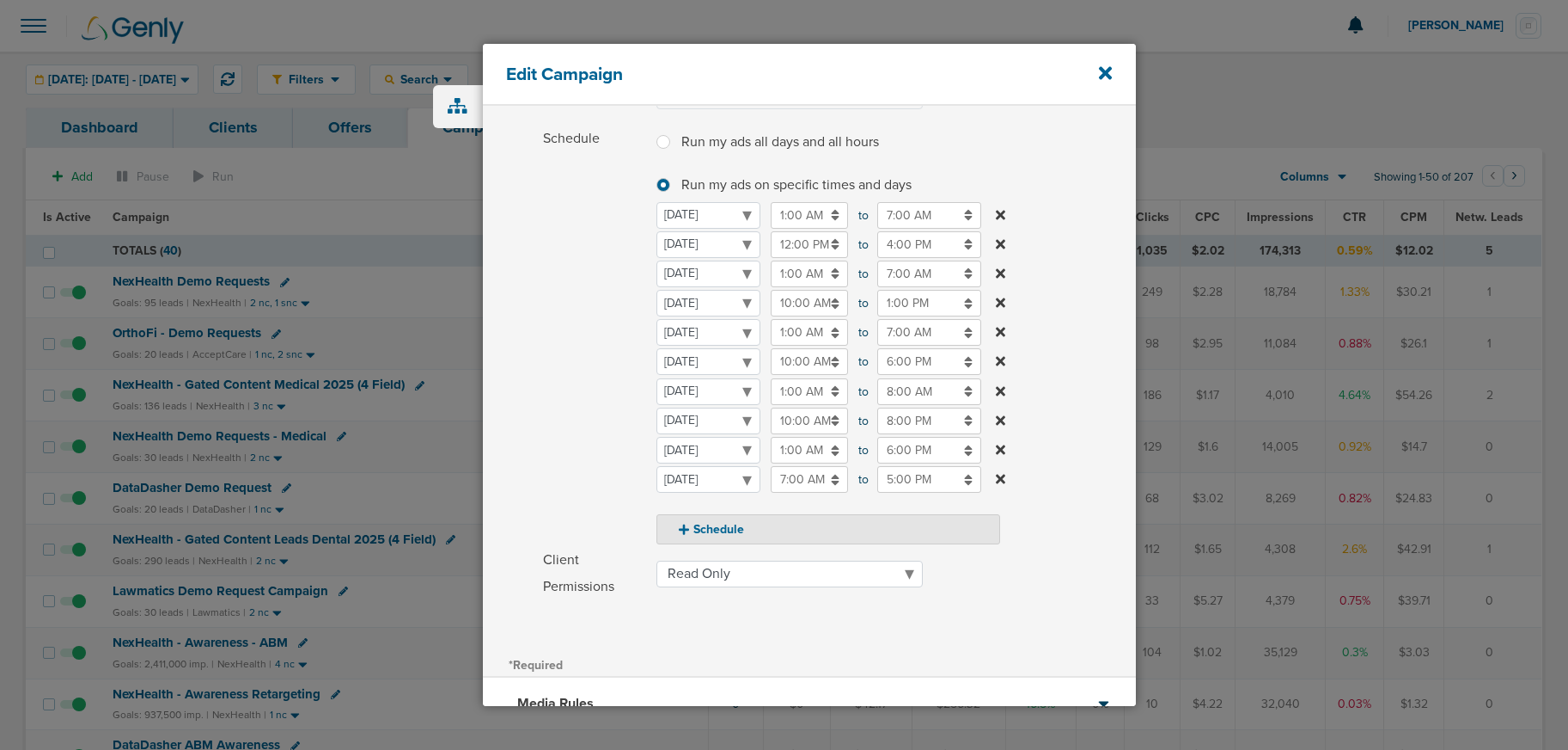
click at [900, 447] on input "6:00 PM" at bounding box center [929, 450] width 104 height 27
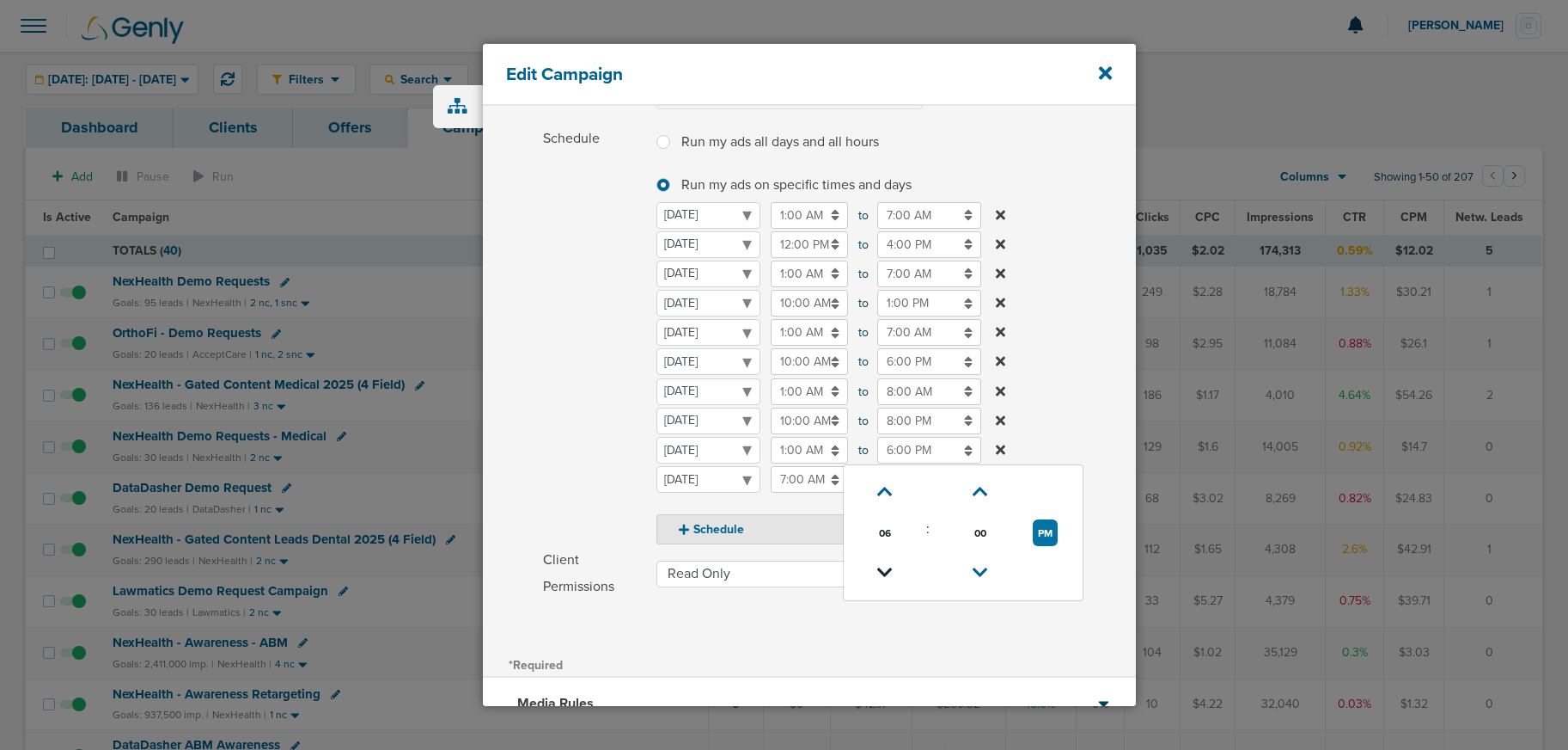
click at [885, 567] on icon at bounding box center [885, 572] width 15 height 11
click at [884, 568] on icon at bounding box center [885, 572] width 15 height 11
type input "2:00 PM"
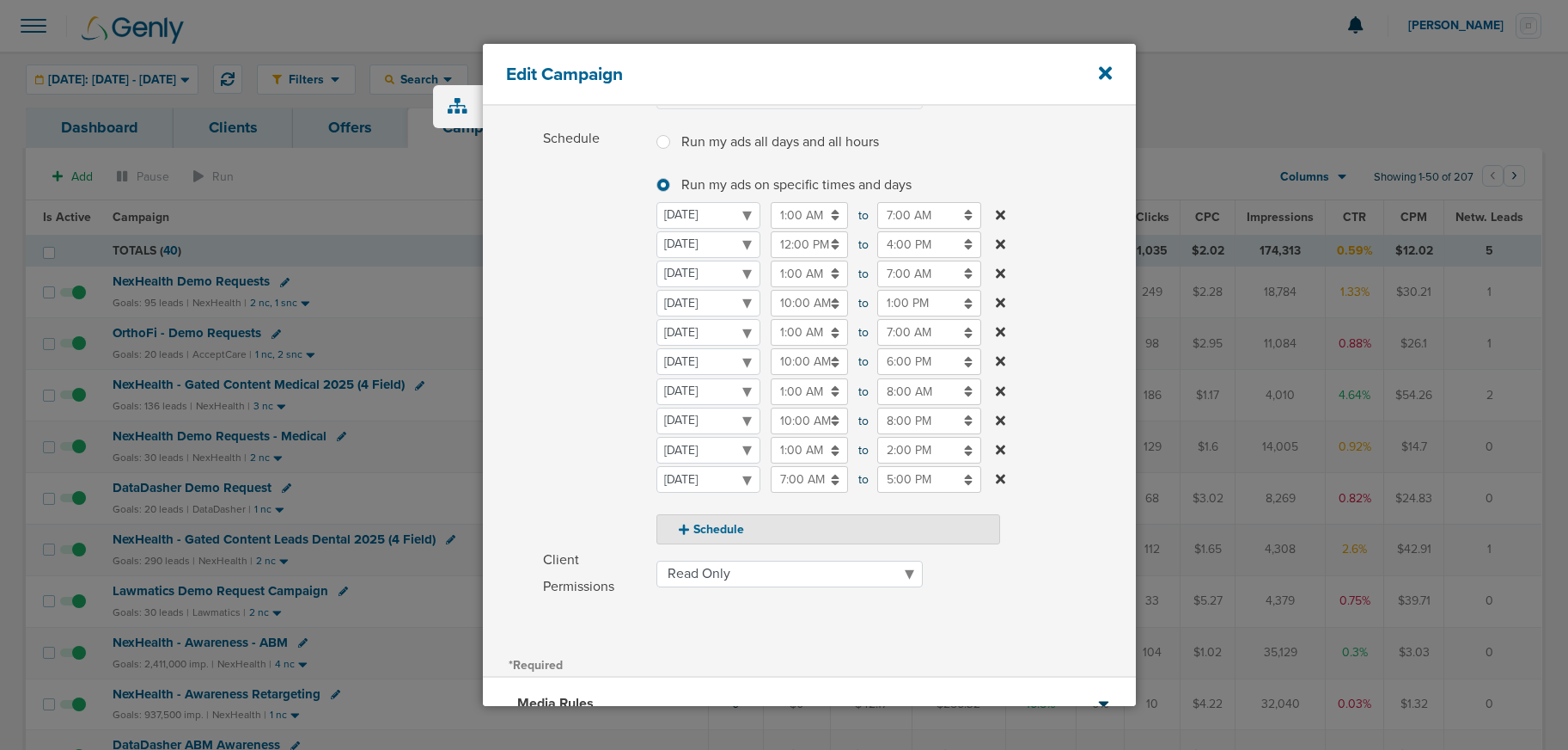
click at [618, 448] on span "Schedule" at bounding box center [594, 334] width 103 height 419
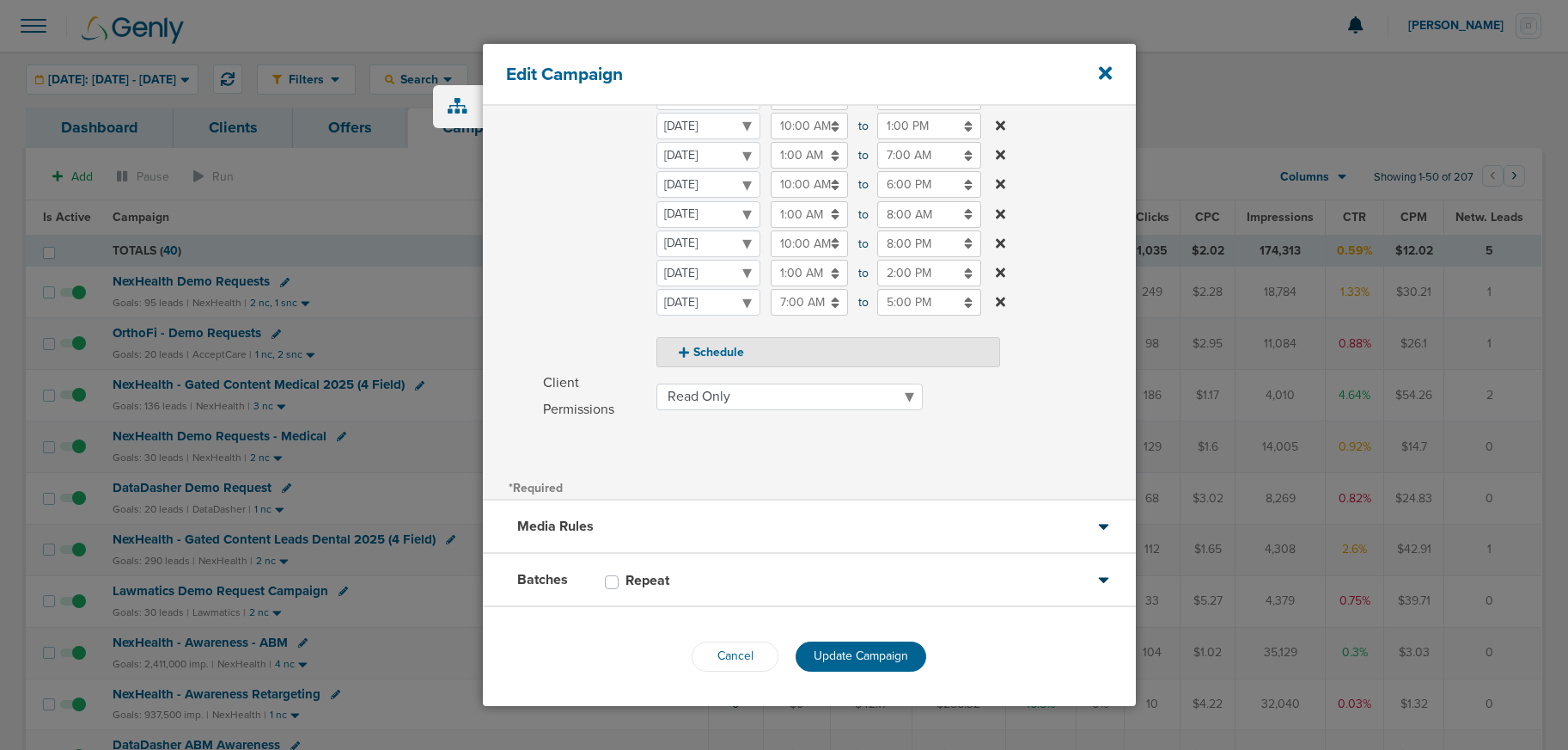
drag, startPoint x: 837, startPoint y: 659, endPoint x: 814, endPoint y: 638, distance: 31.1
click at [837, 659] on span "Update Campaign" at bounding box center [861, 655] width 95 height 14
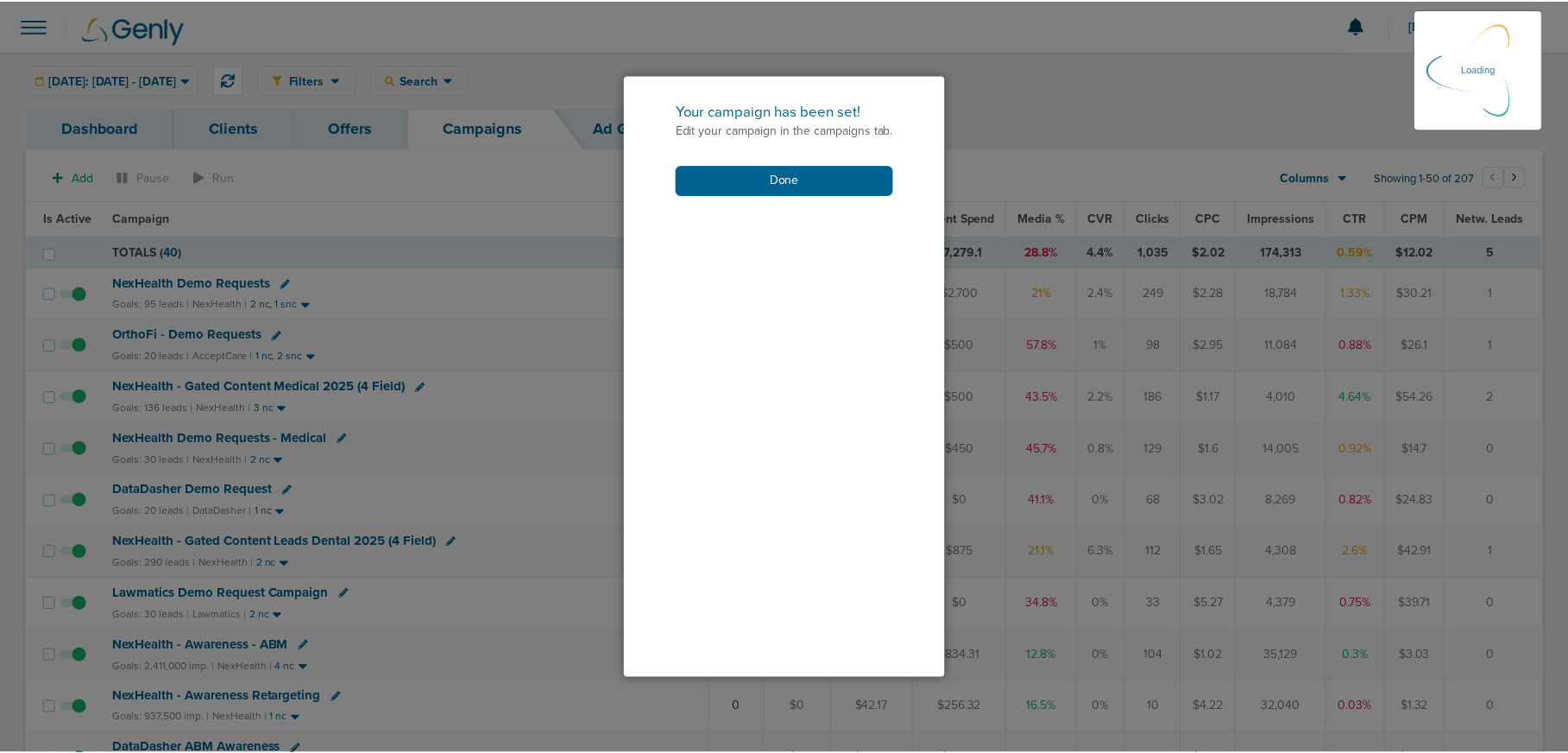
scroll to position [322, 0]
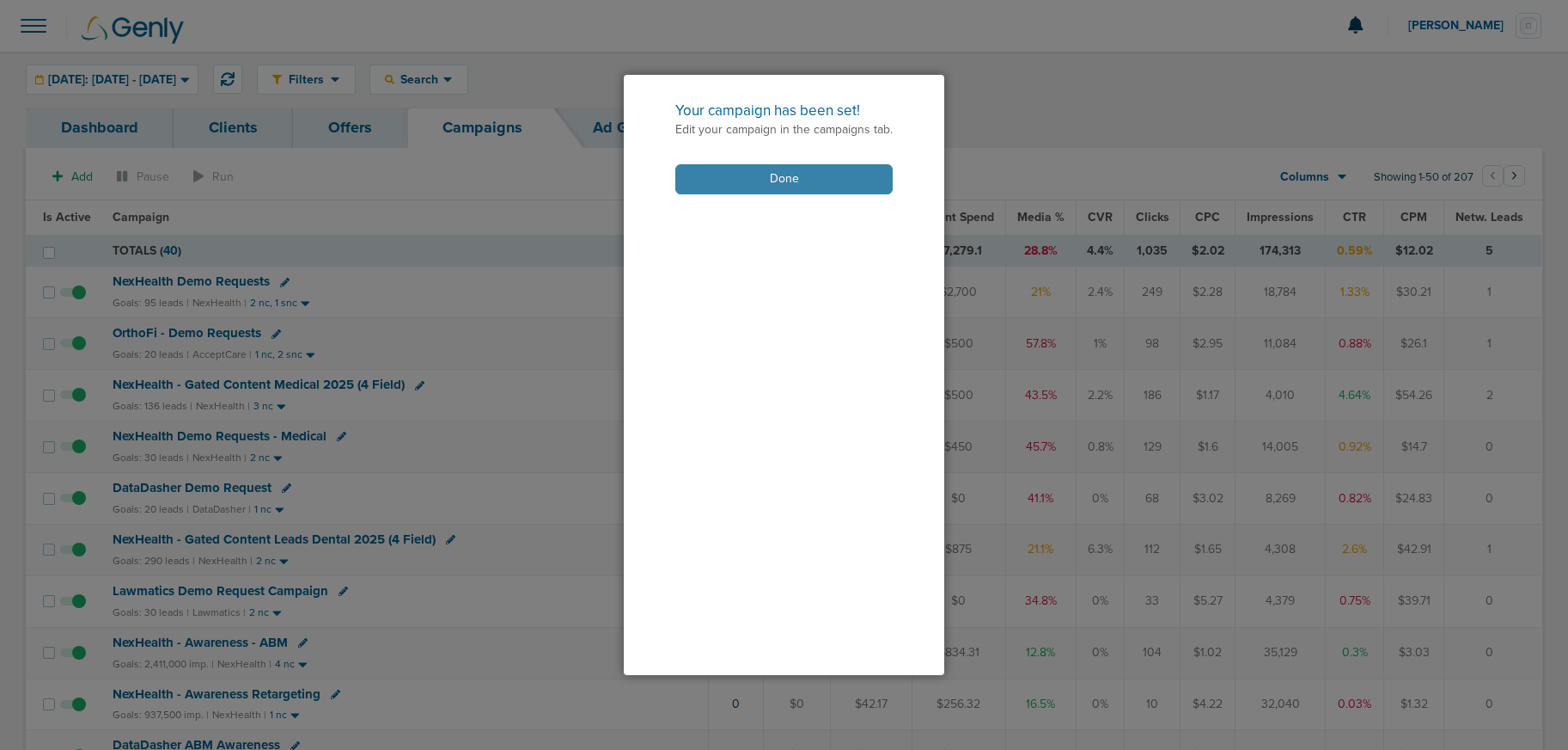
click at [749, 179] on button "Done" at bounding box center [783, 178] width 217 height 30
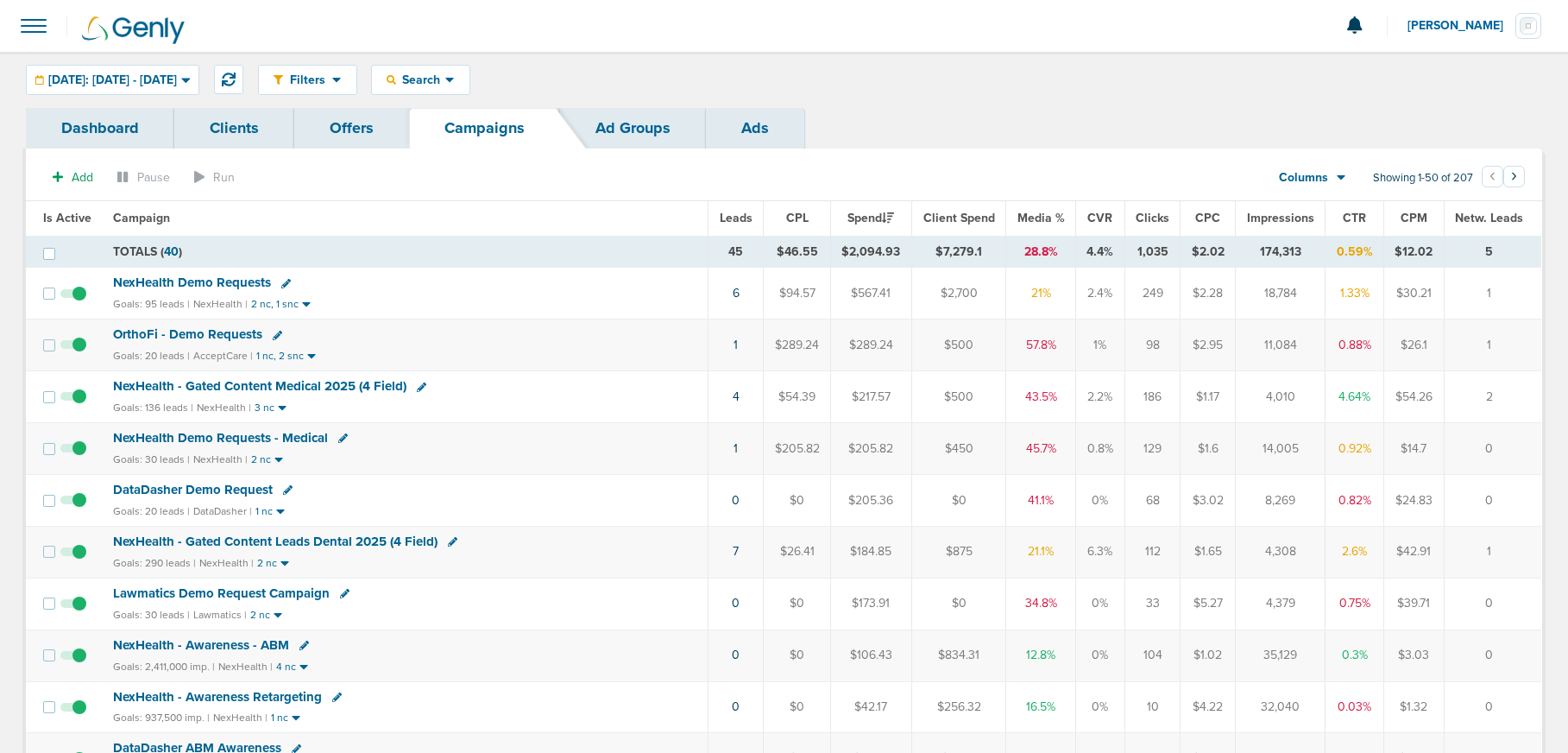
drag, startPoint x: 274, startPoint y: 594, endPoint x: 265, endPoint y: 591, distance: 9.5
click at [274, 593] on span "Lawmatics Demo Request Campaign" at bounding box center [221, 593] width 216 height 15
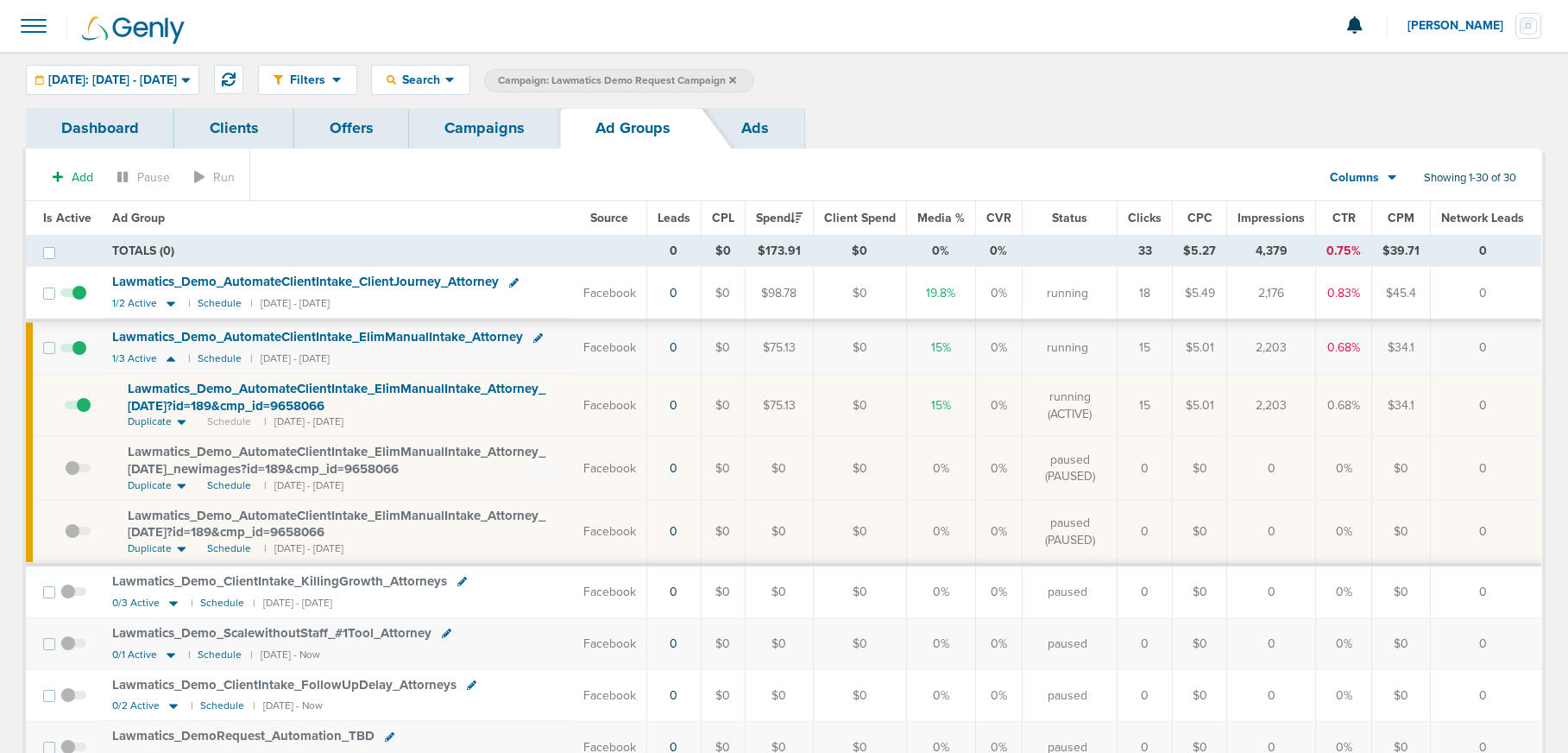
click at [77, 357] on span at bounding box center [73, 357] width 26 height 0
click at [73, 351] on input "checkbox" at bounding box center [73, 351] width 0 height 0
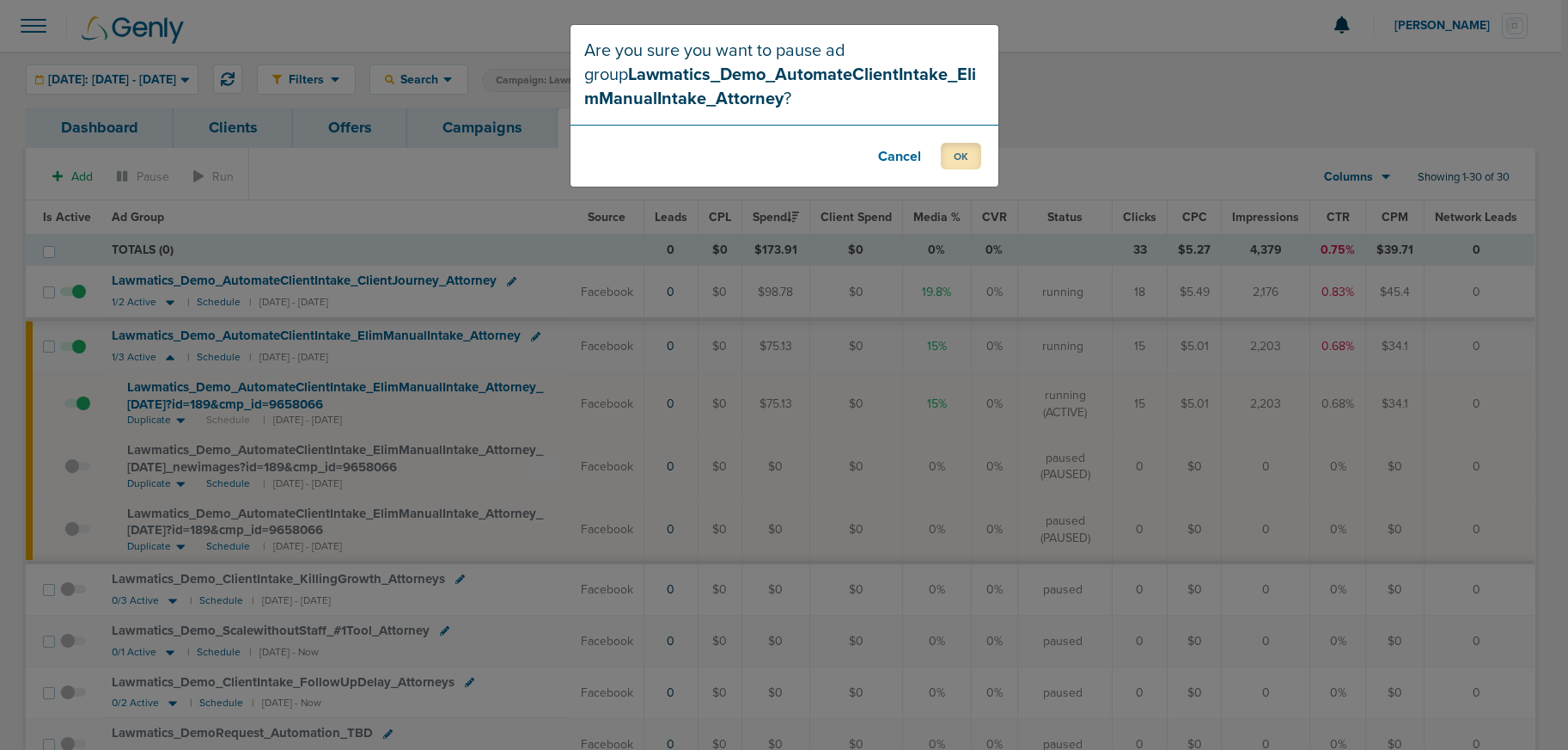
click at [952, 161] on button "OK" at bounding box center [961, 156] width 40 height 27
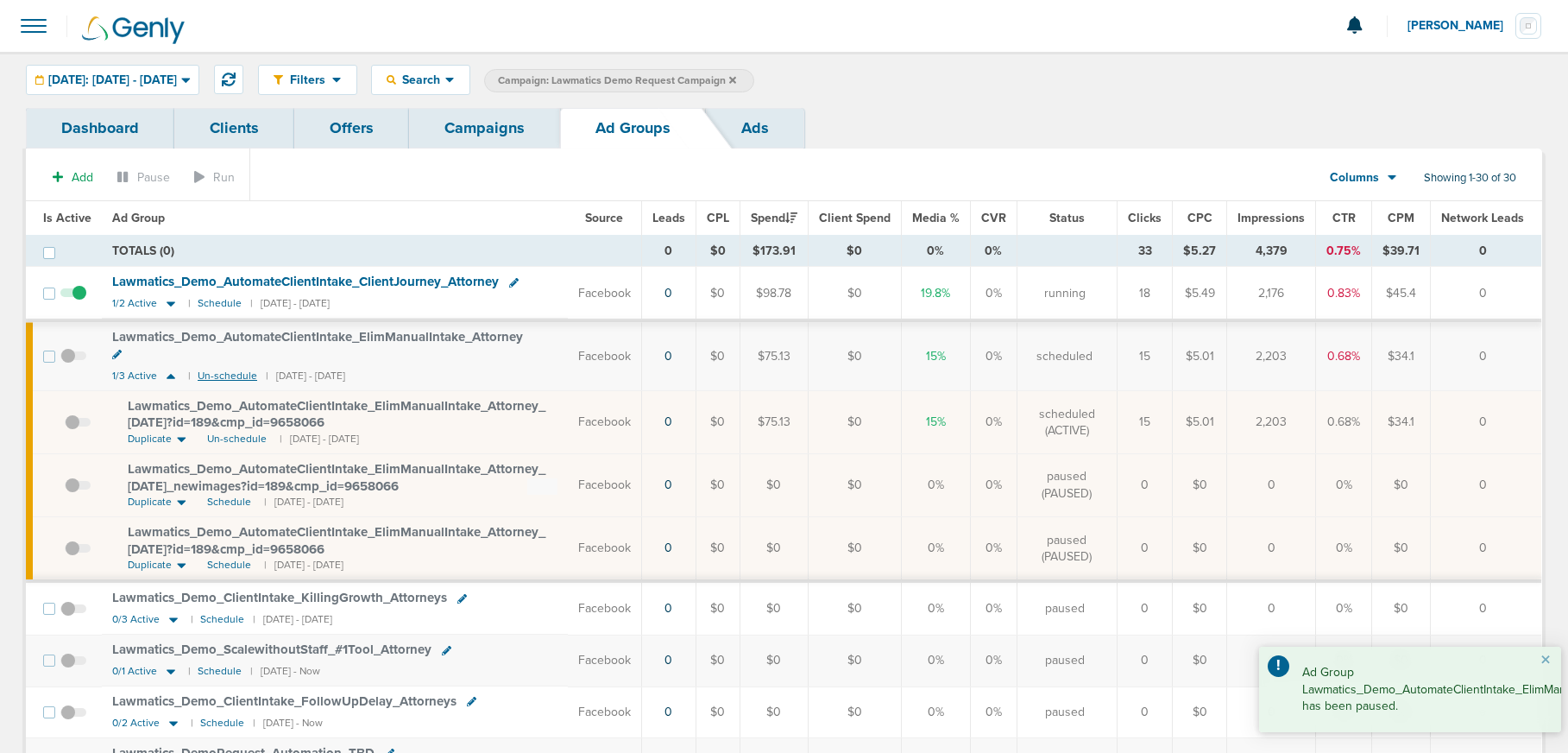
click at [212, 369] on small "Un-schedule" at bounding box center [228, 375] width 60 height 13
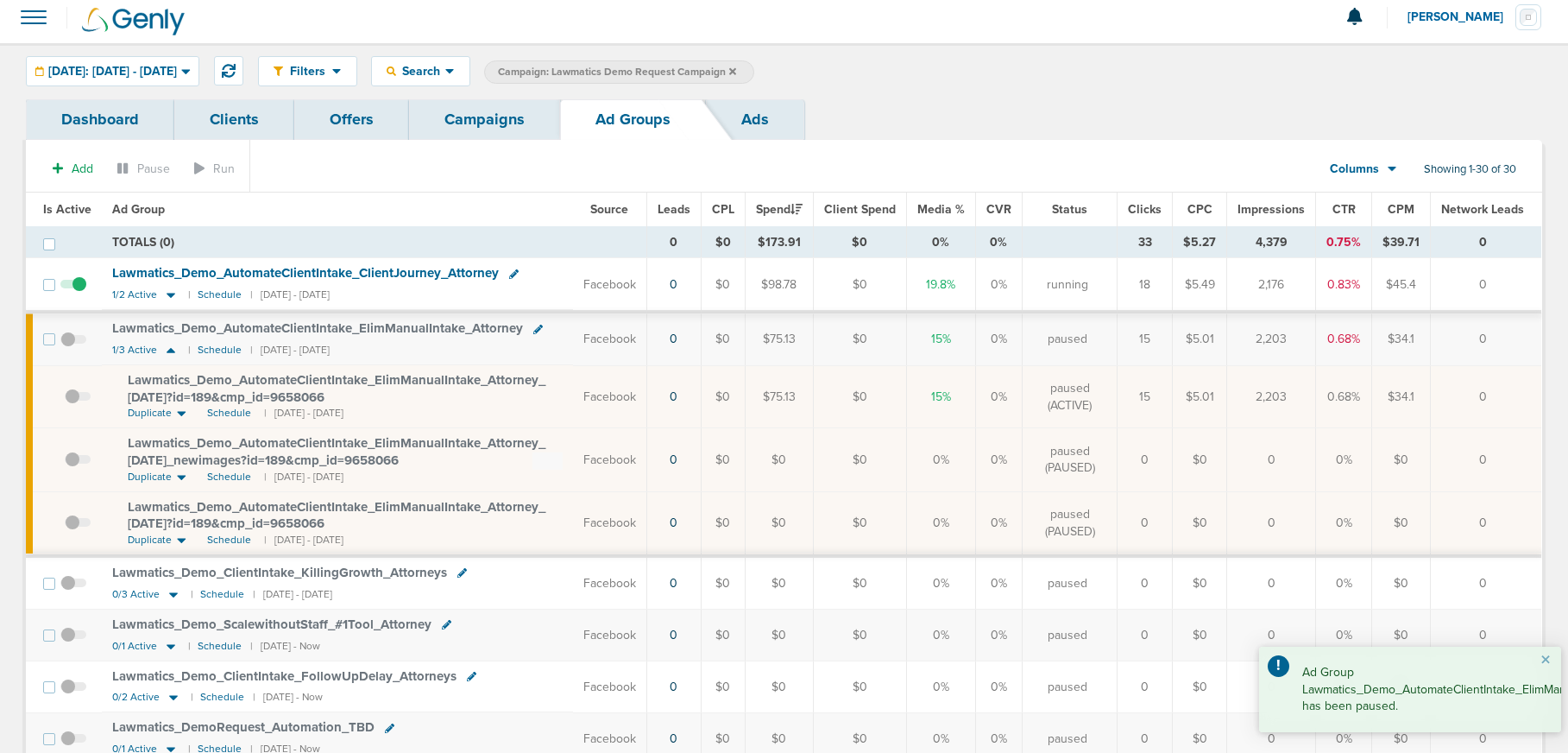
scroll to position [13, 0]
